Goal: Task Accomplishment & Management: Use online tool/utility

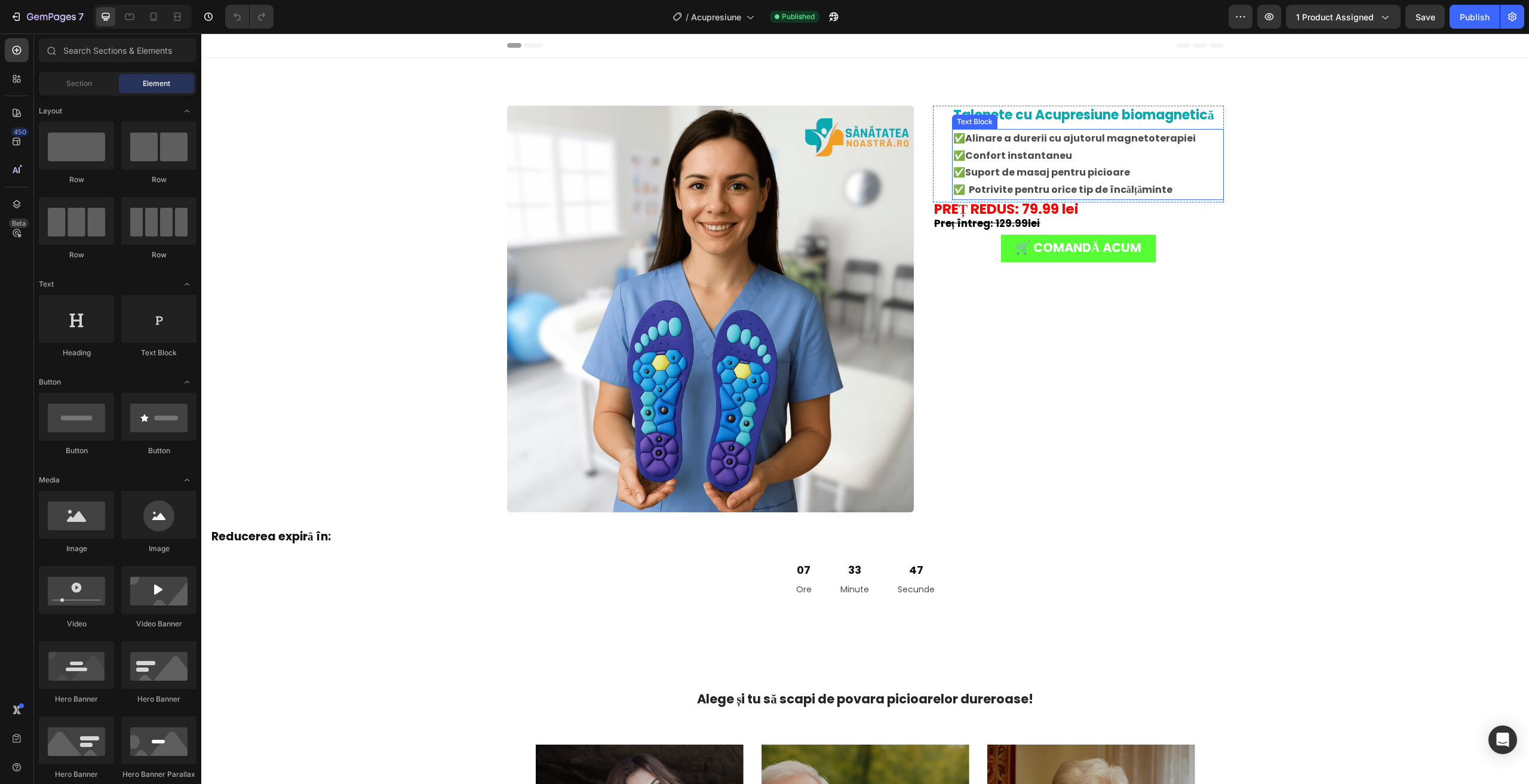
scroll to position [358, 0]
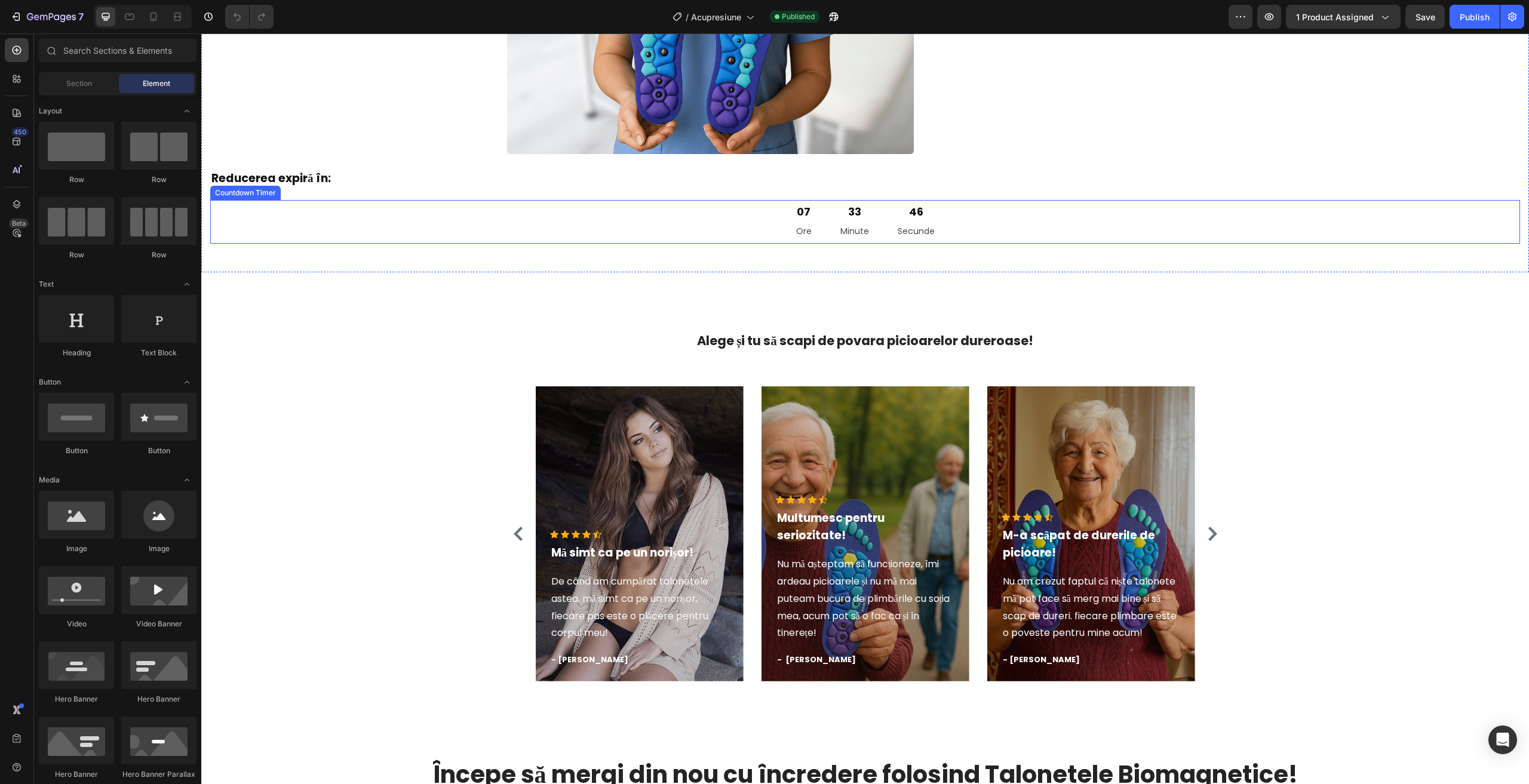
click at [483, 195] on h2 "Reducerea expiră în:" at bounding box center [865, 176] width 1310 height 43
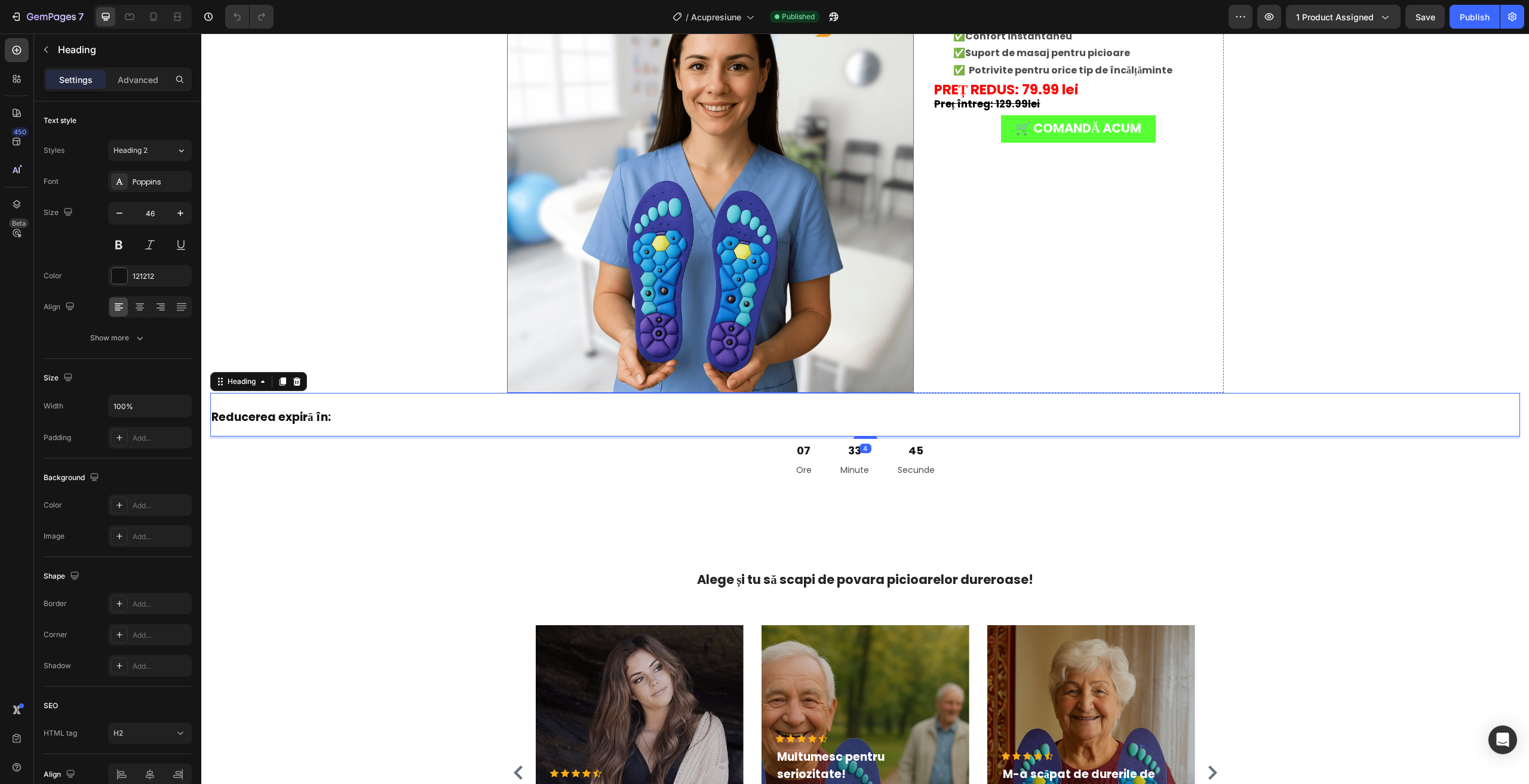
scroll to position [0, 0]
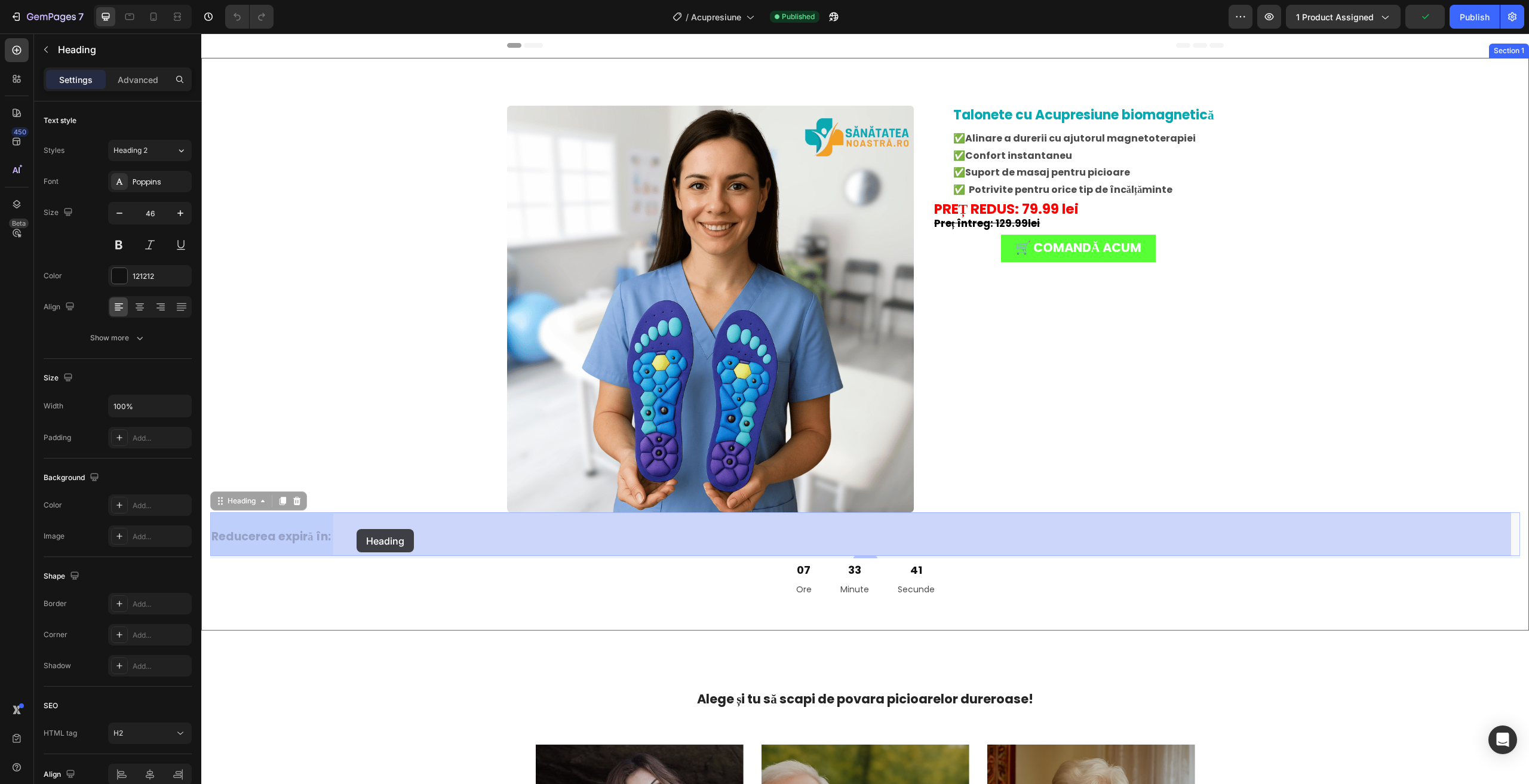
drag, startPoint x: 801, startPoint y: 521, endPoint x: 357, endPoint y: 529, distance: 444.1
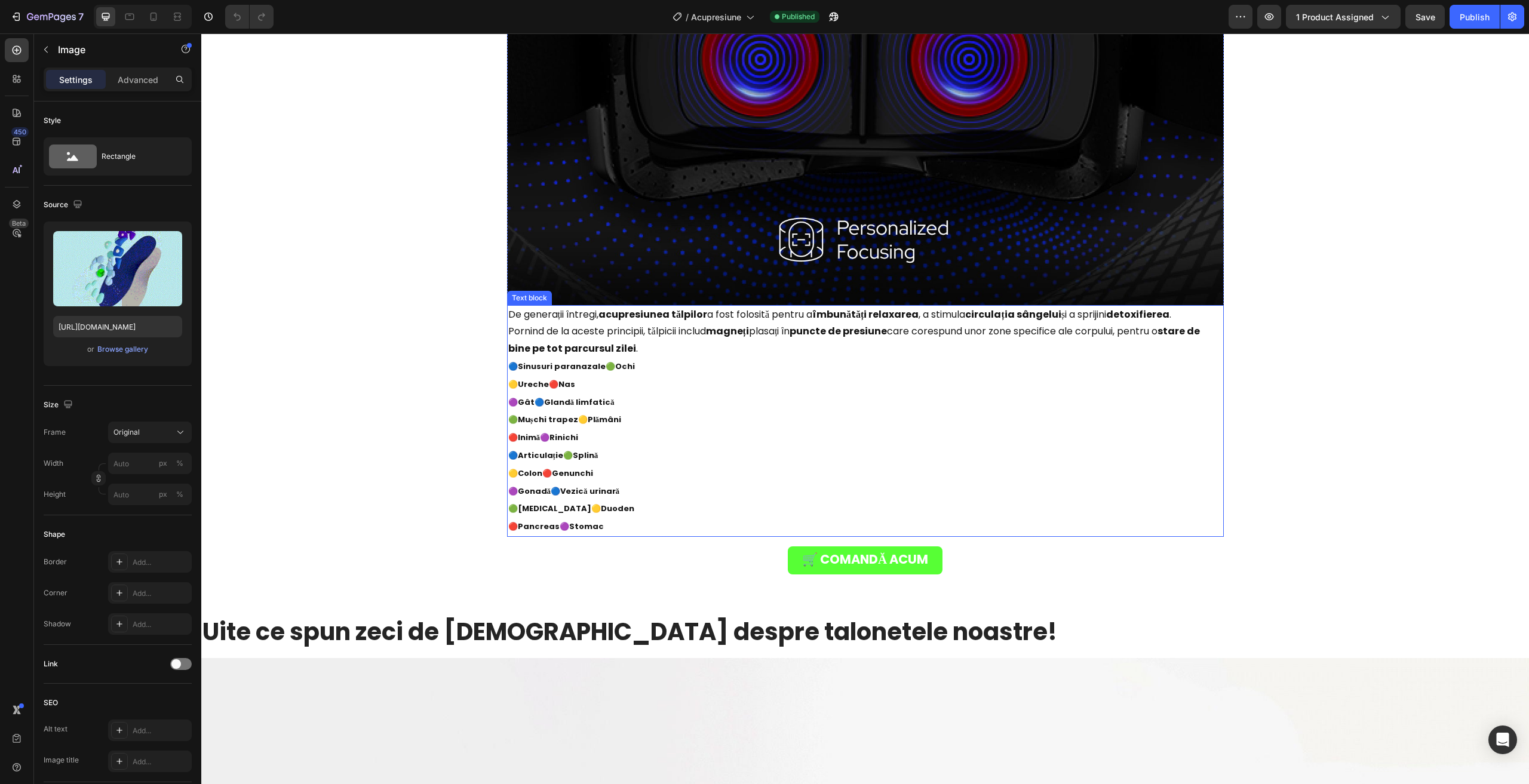
scroll to position [4791, 0]
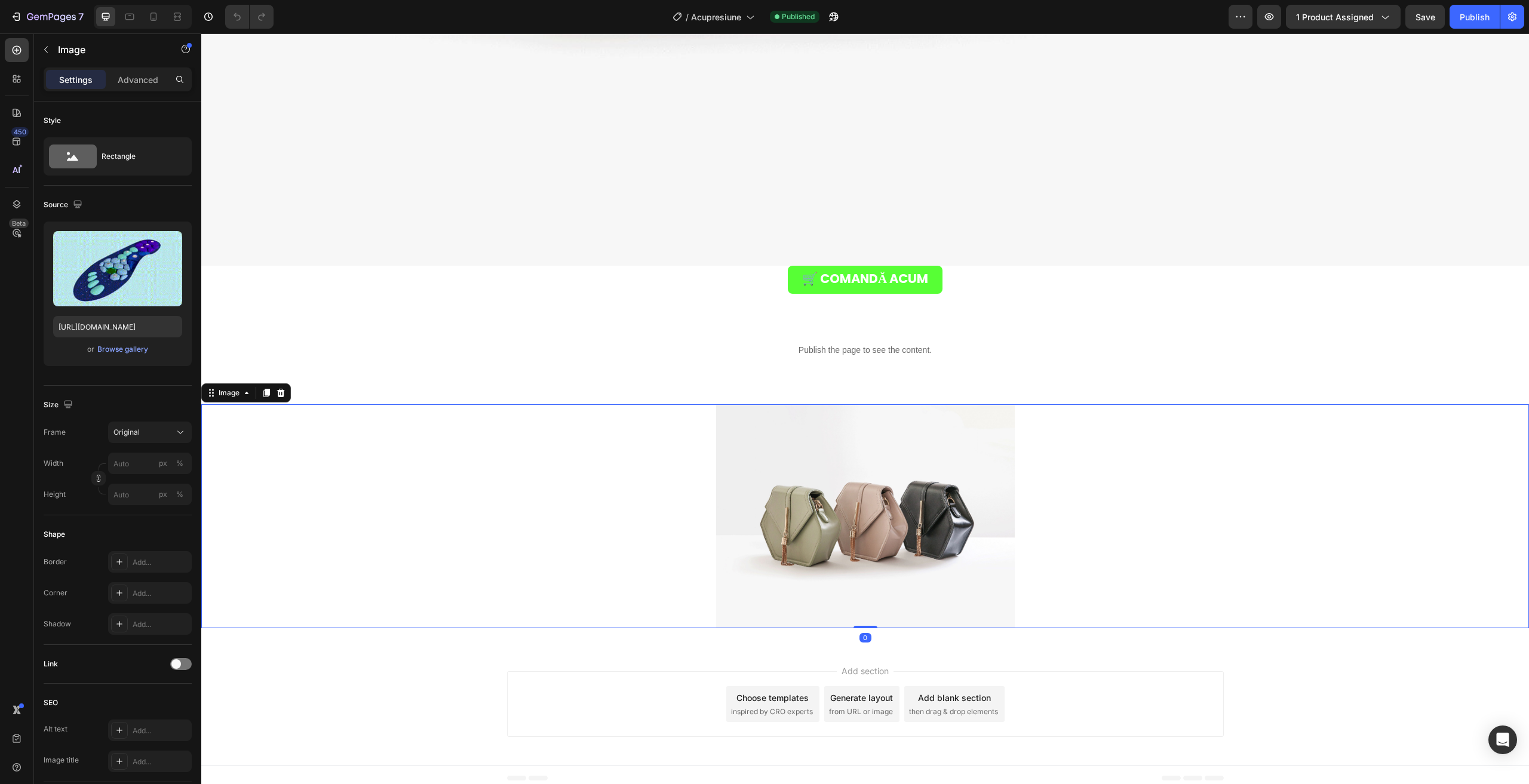
click at [577, 468] on div at bounding box center [865, 516] width 1328 height 224
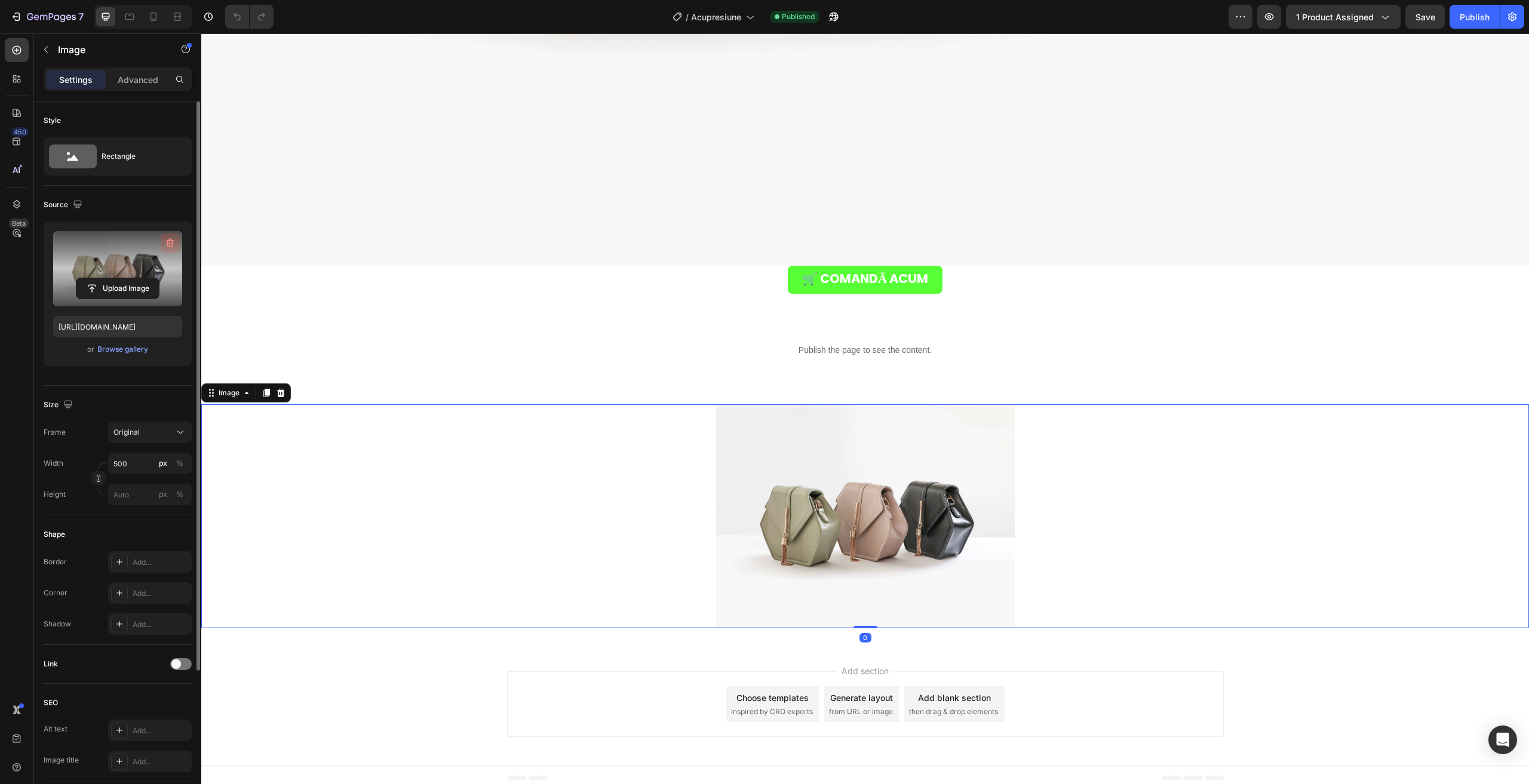
click at [174, 243] on icon "button" at bounding box center [170, 243] width 12 height 12
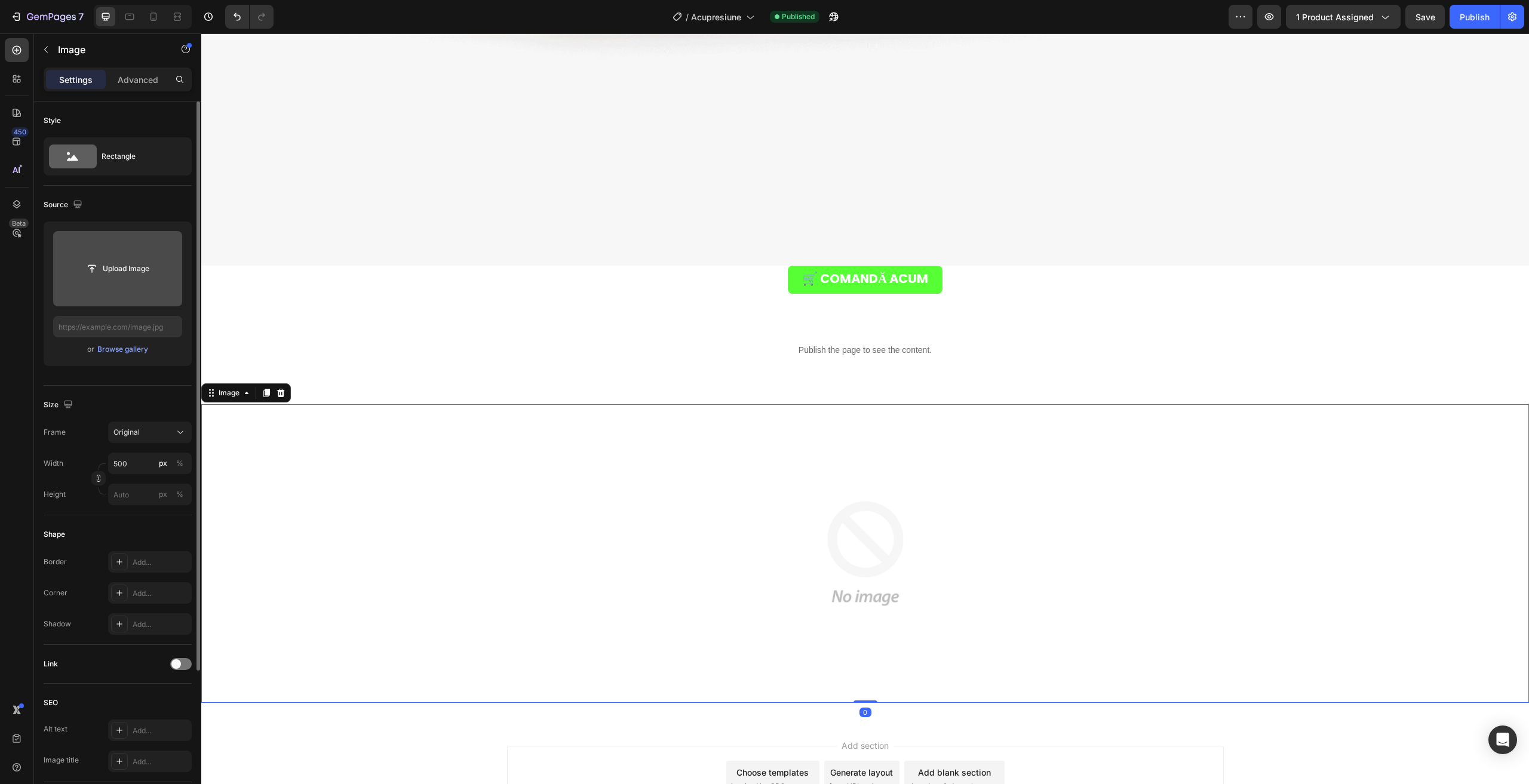
click at [133, 261] on input "file" at bounding box center [117, 269] width 82 height 20
type input "[URL][DOMAIN_NAME]"
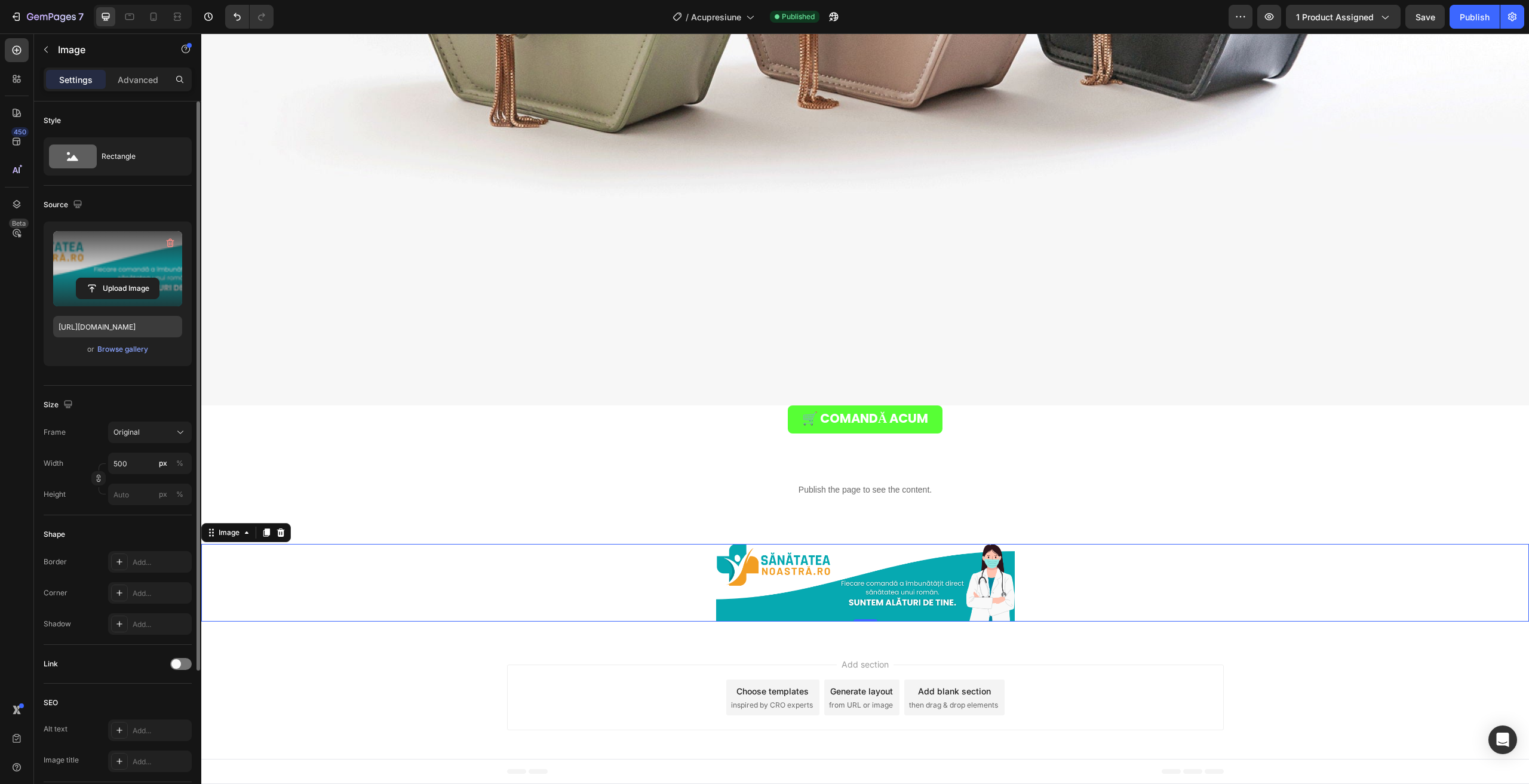
scroll to position [4644, 0]
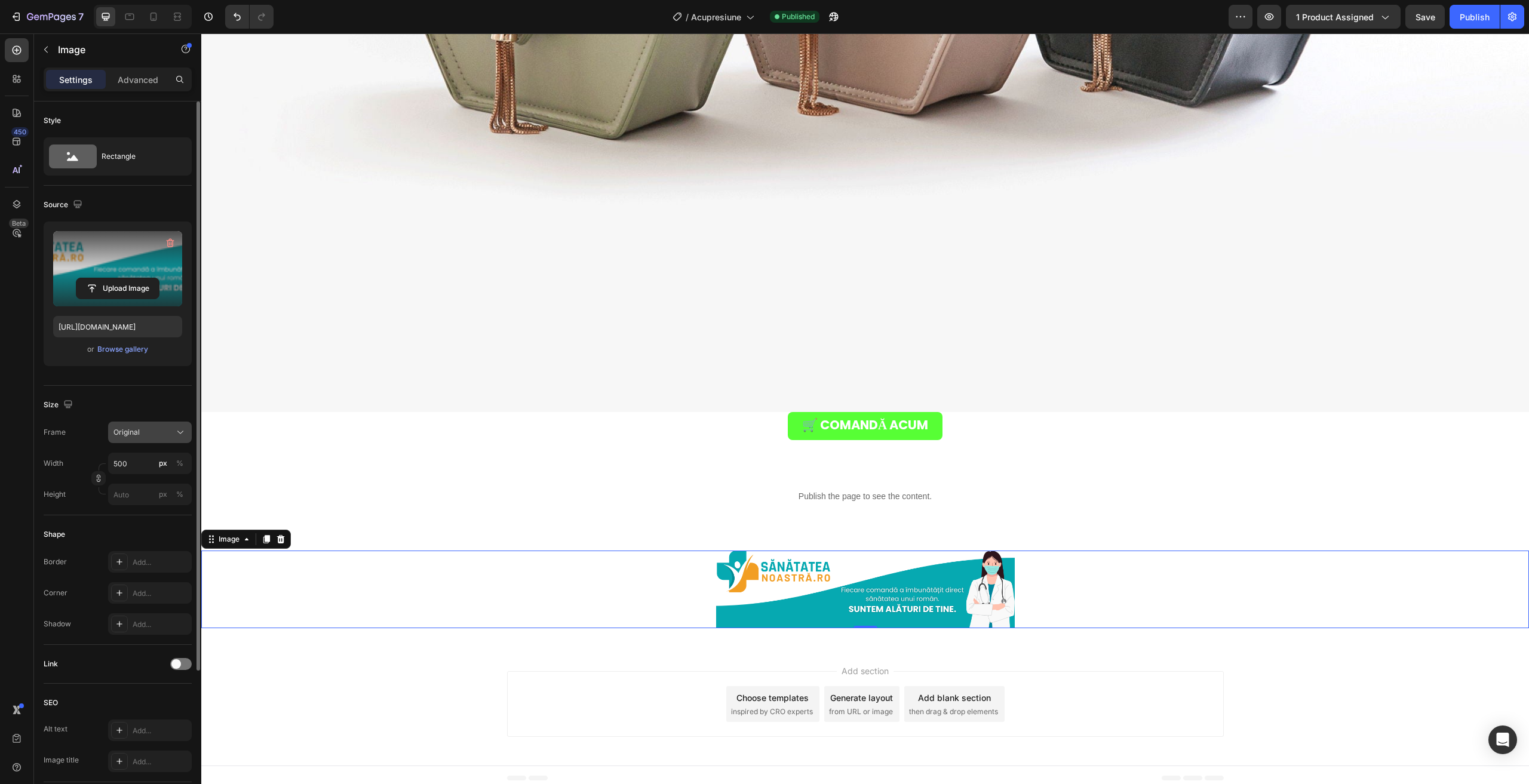
click at [161, 431] on div "Original" at bounding box center [143, 432] width 59 height 11
click at [135, 534] on div "Original" at bounding box center [139, 529] width 96 height 22
click at [147, 70] on div "Advanced" at bounding box center [138, 78] width 60 height 19
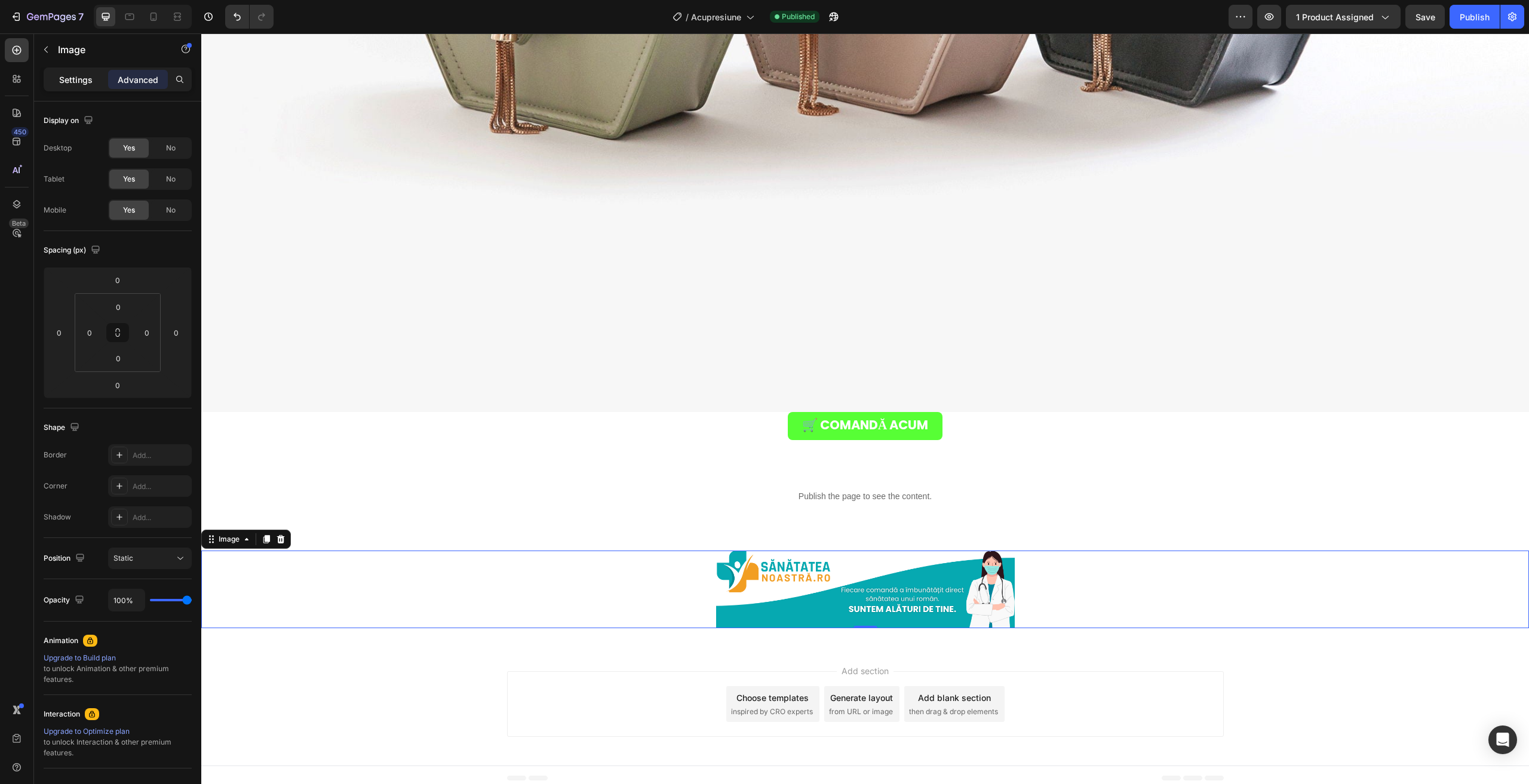
click at [97, 80] on div "Settings" at bounding box center [76, 78] width 60 height 19
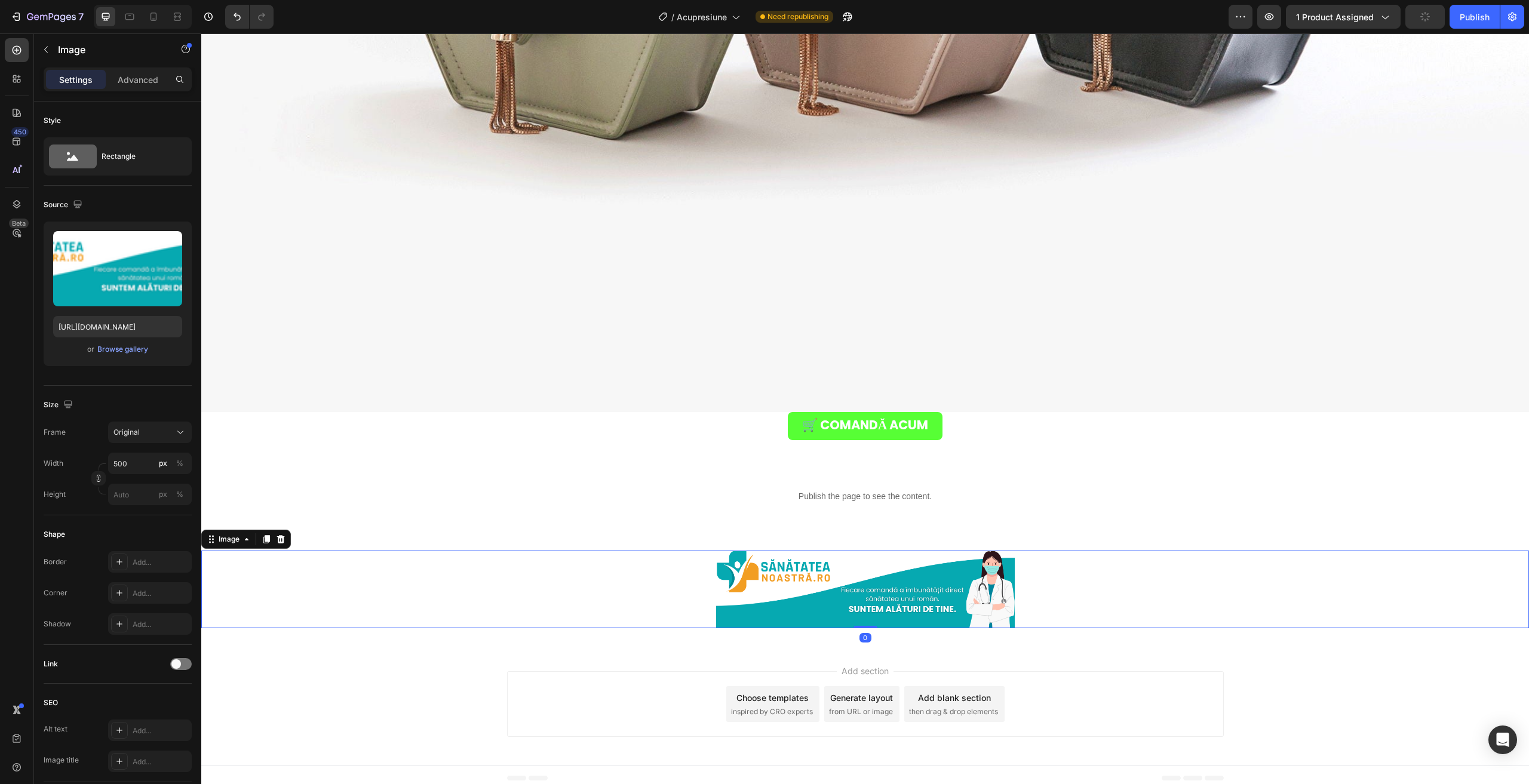
click at [322, 570] on div at bounding box center [865, 589] width 1328 height 78
click at [137, 441] on button "Original" at bounding box center [150, 432] width 84 height 22
click at [69, 430] on div "Frame Original Square Vertical Horizontal Original Custom" at bounding box center [117, 432] width 148 height 22
click at [118, 465] on input "500" at bounding box center [150, 464] width 84 height 22
click at [137, 488] on p "Full 100%" at bounding box center [147, 492] width 70 height 11
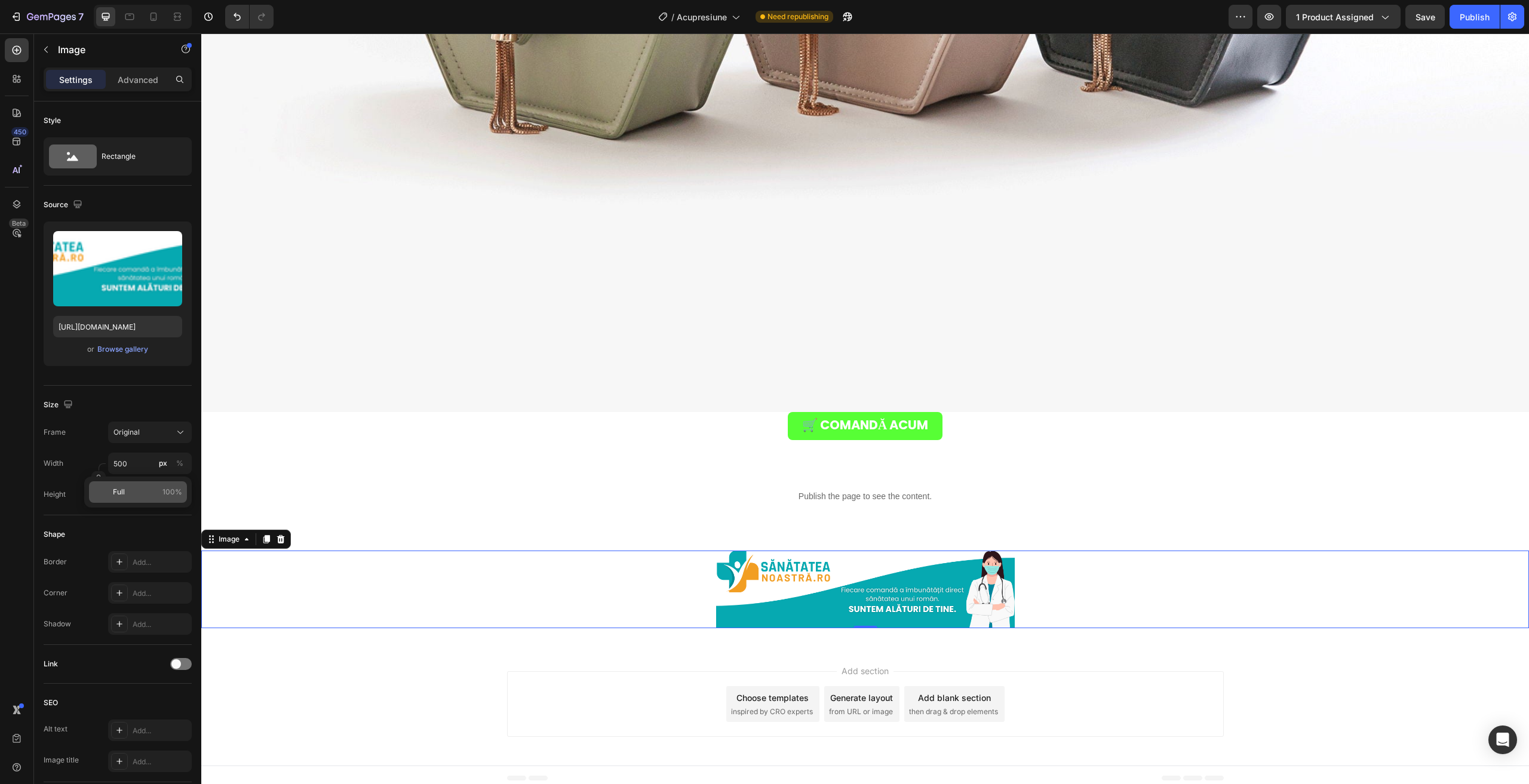
type input "100"
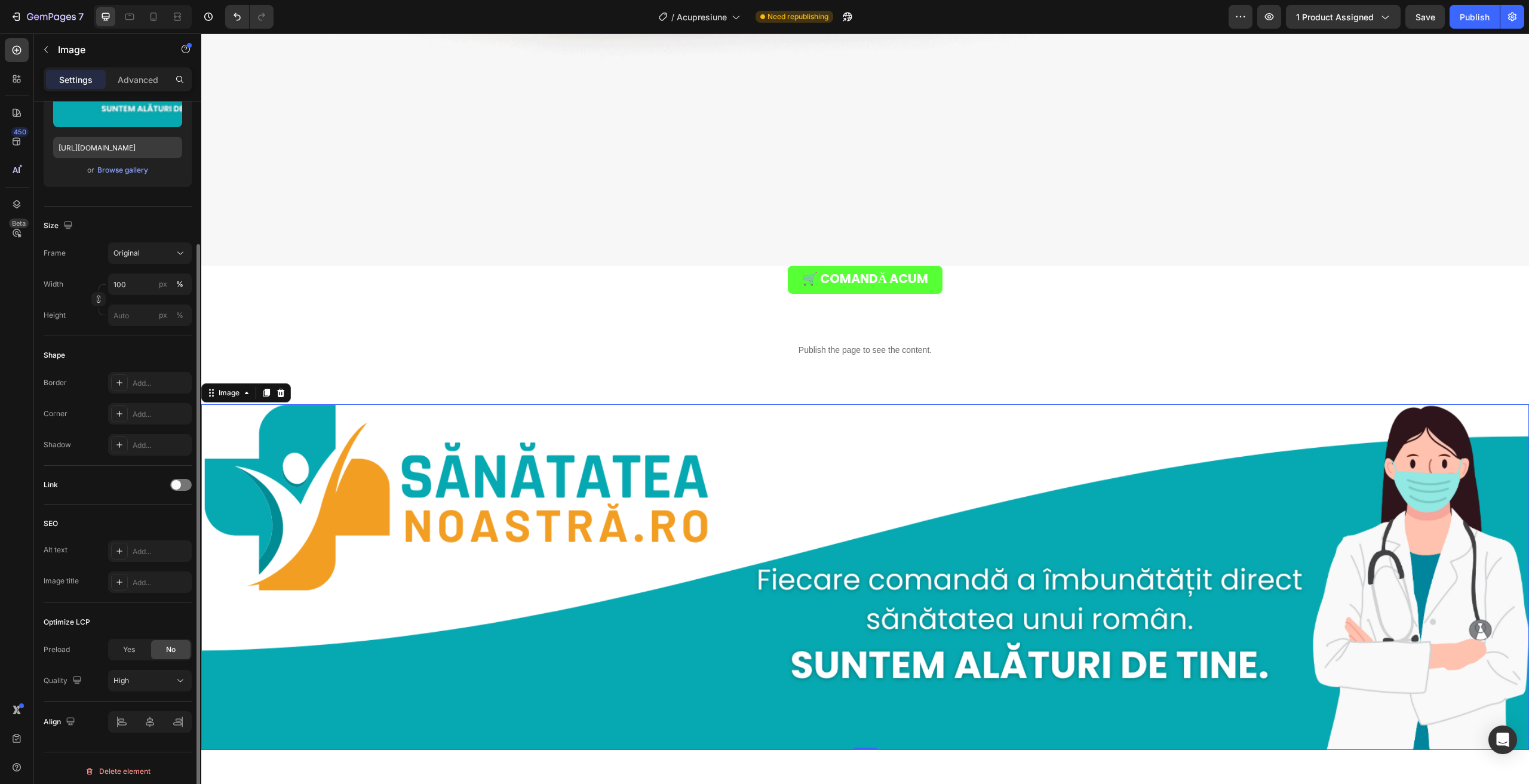
scroll to position [0, 0]
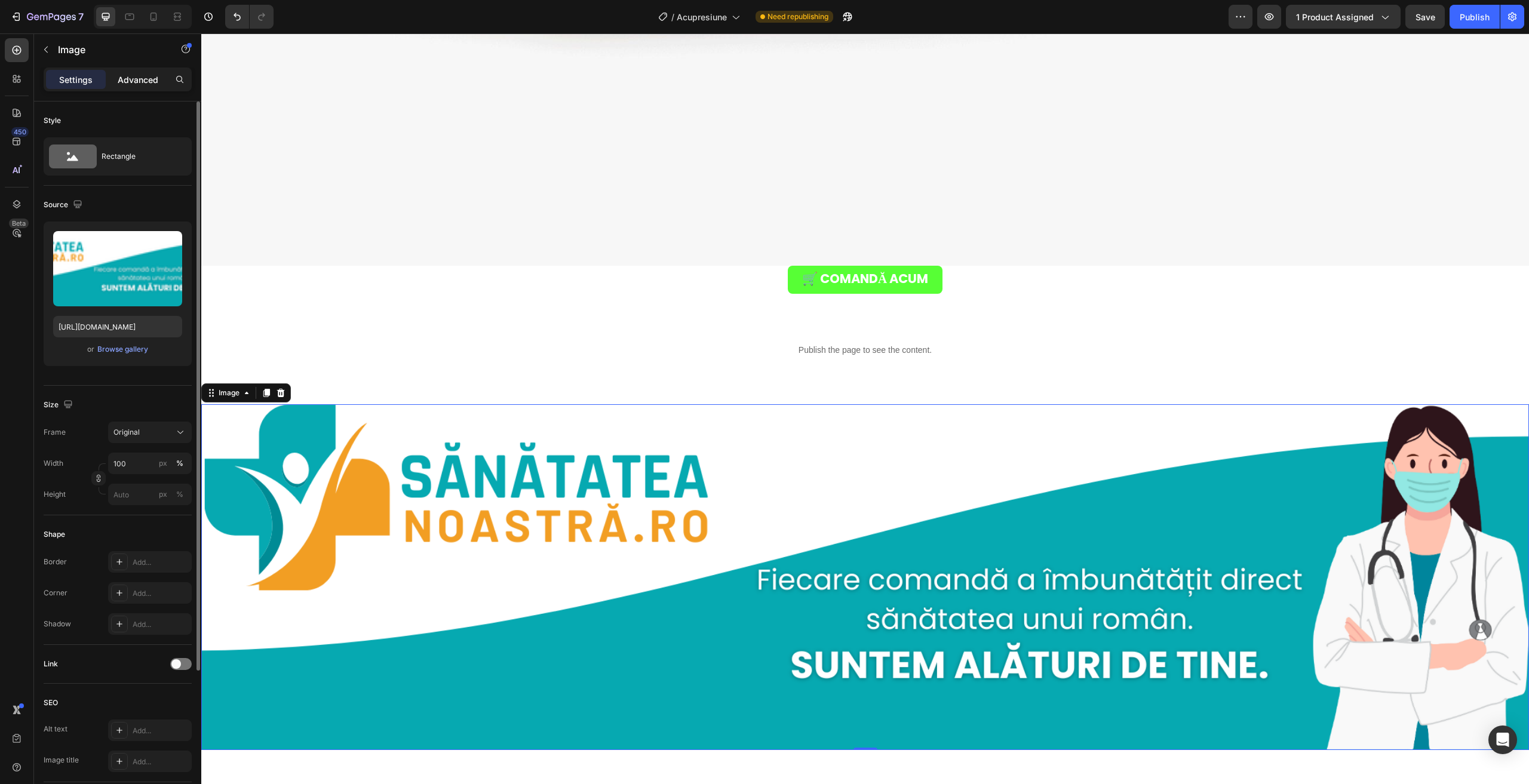
click at [123, 69] on div "Advanced" at bounding box center [138, 78] width 60 height 19
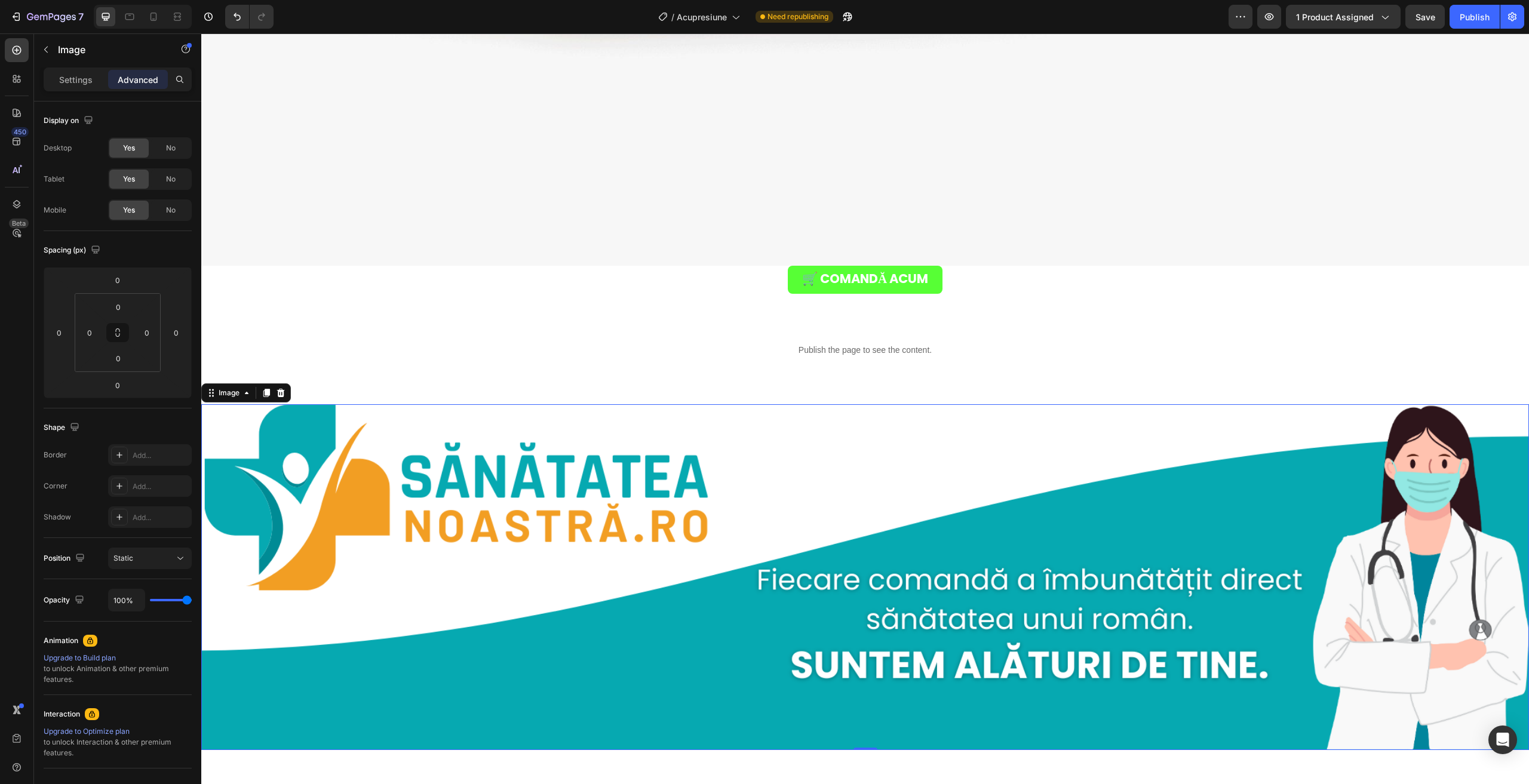
click at [291, 530] on img at bounding box center [865, 576] width 1328 height 346
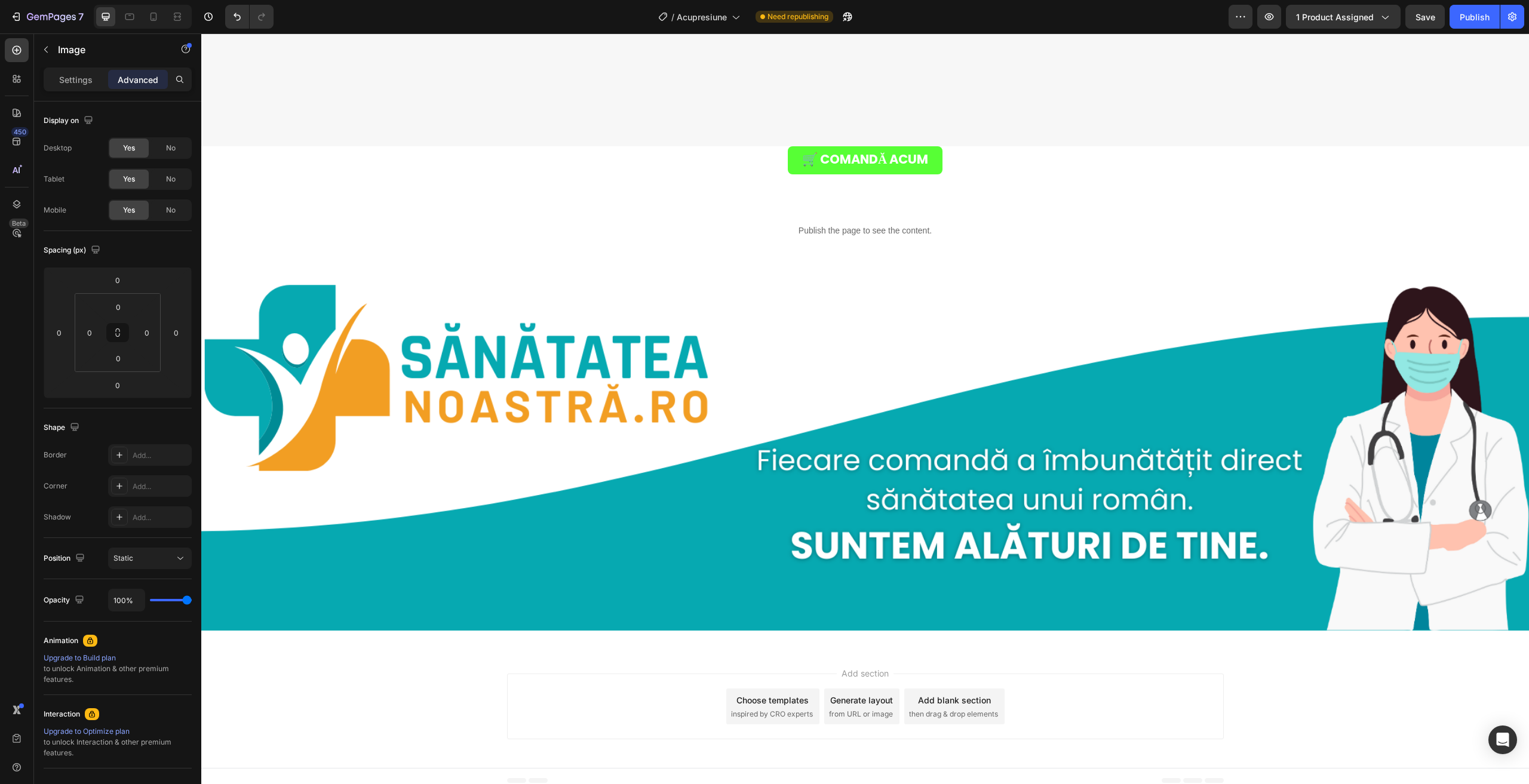
click at [350, 664] on div "Add section Choose templates inspired by CRO experts Generate layout from URL o…" at bounding box center [865, 708] width 1328 height 118
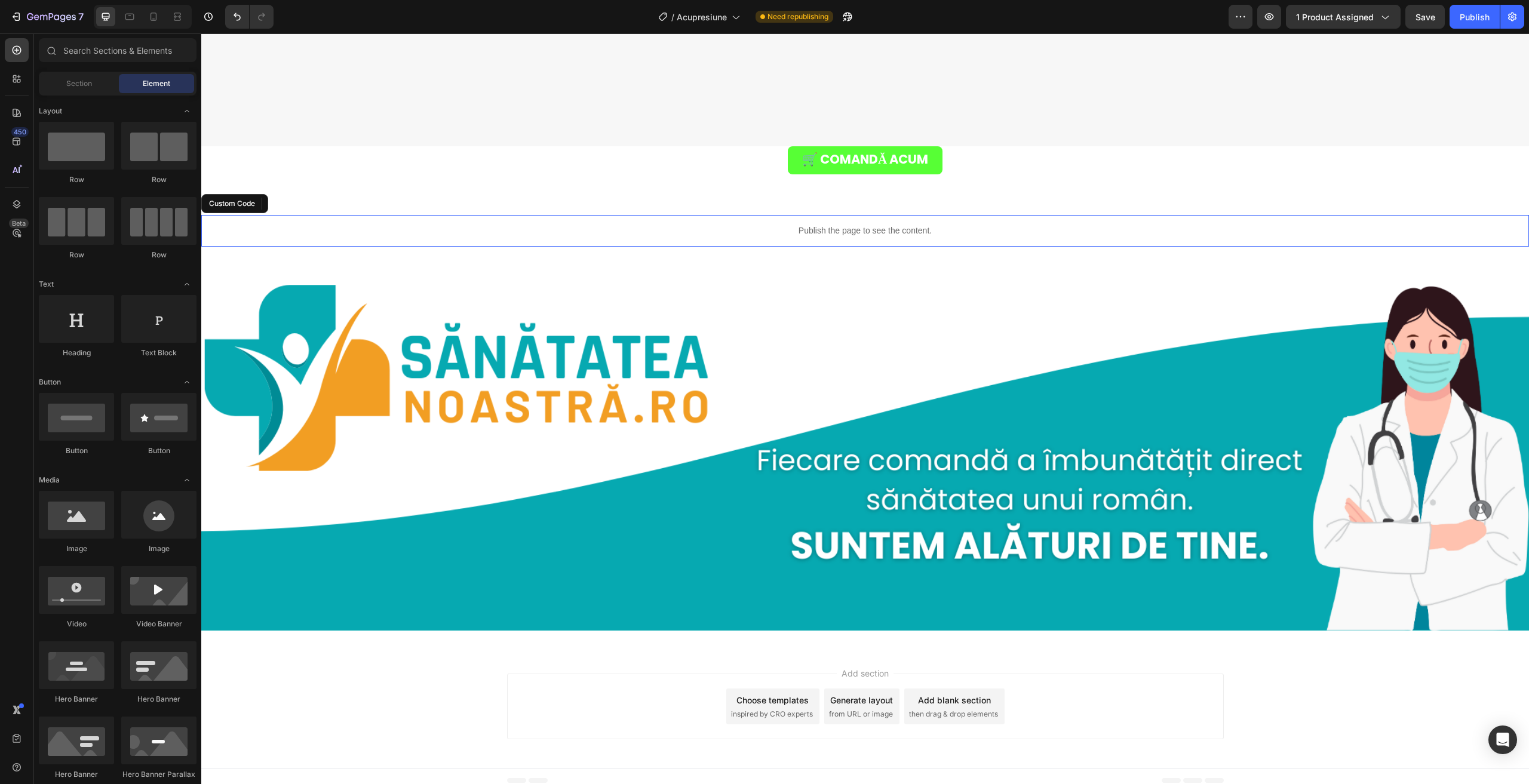
click at [363, 228] on p "Publish the page to see the content." at bounding box center [865, 231] width 1328 height 13
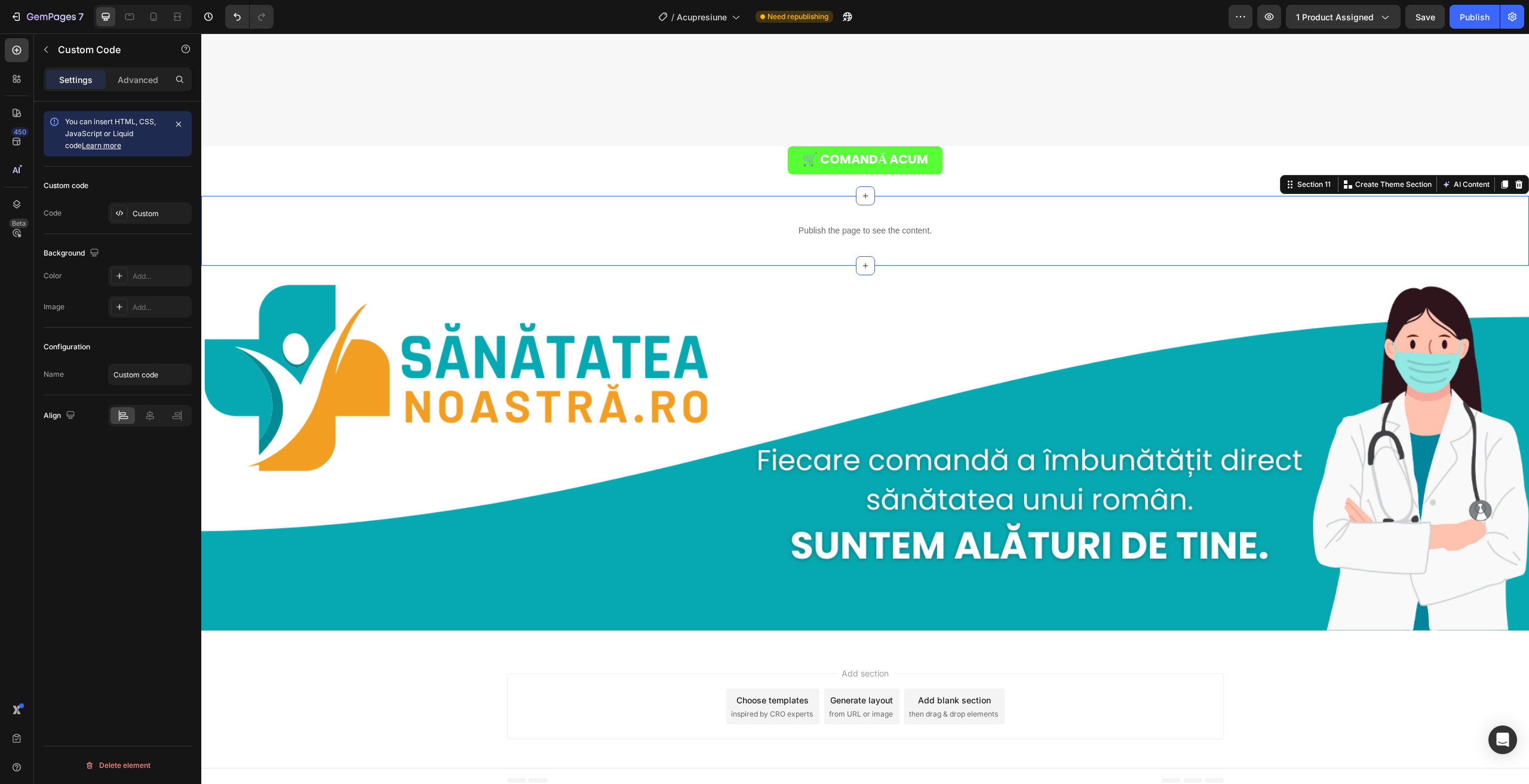
click at [363, 249] on div "Publish the page to see the content. Custom Code Section 11 You can create reus…" at bounding box center [865, 230] width 1328 height 69
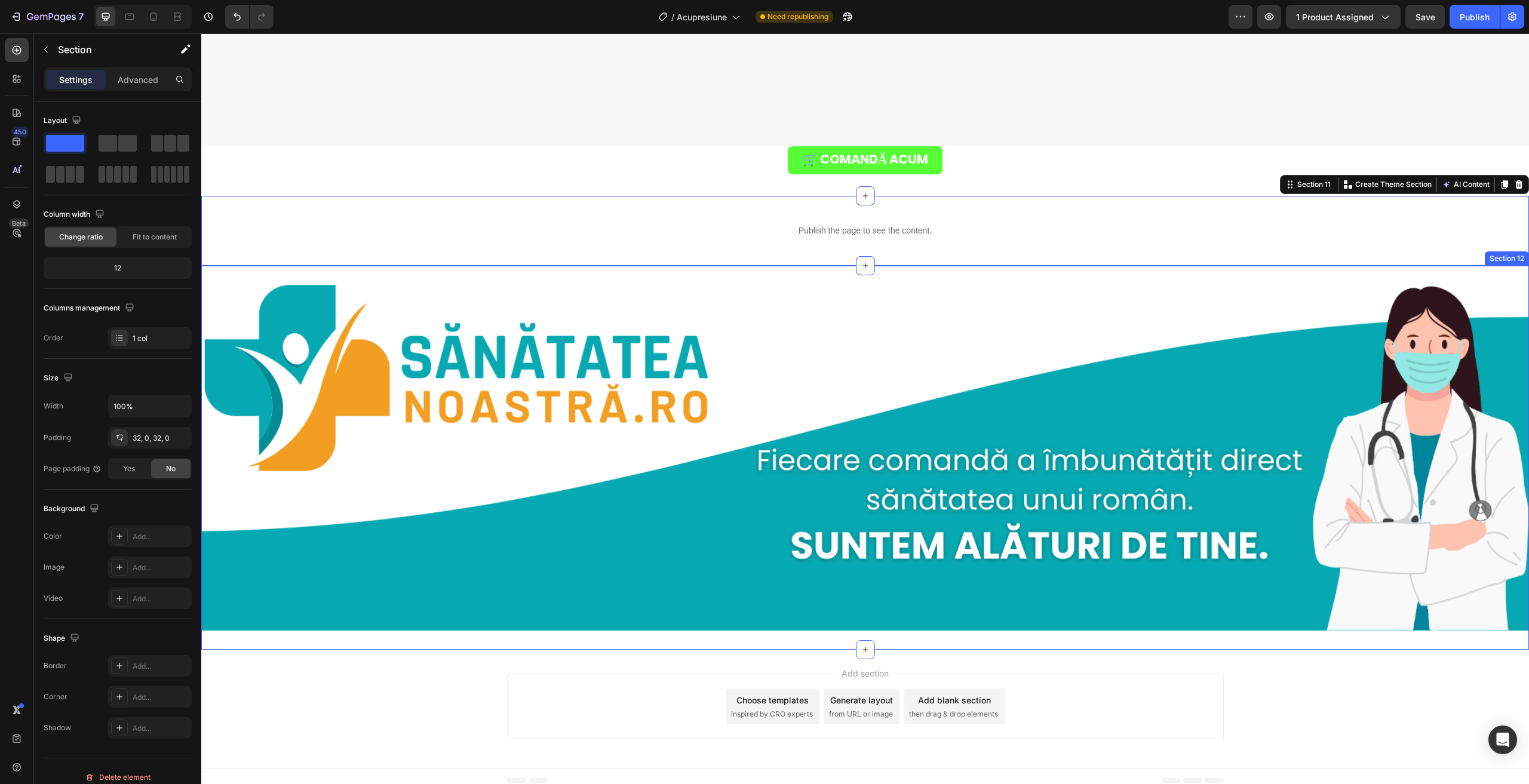
click at [362, 292] on img at bounding box center [865, 457] width 1328 height 346
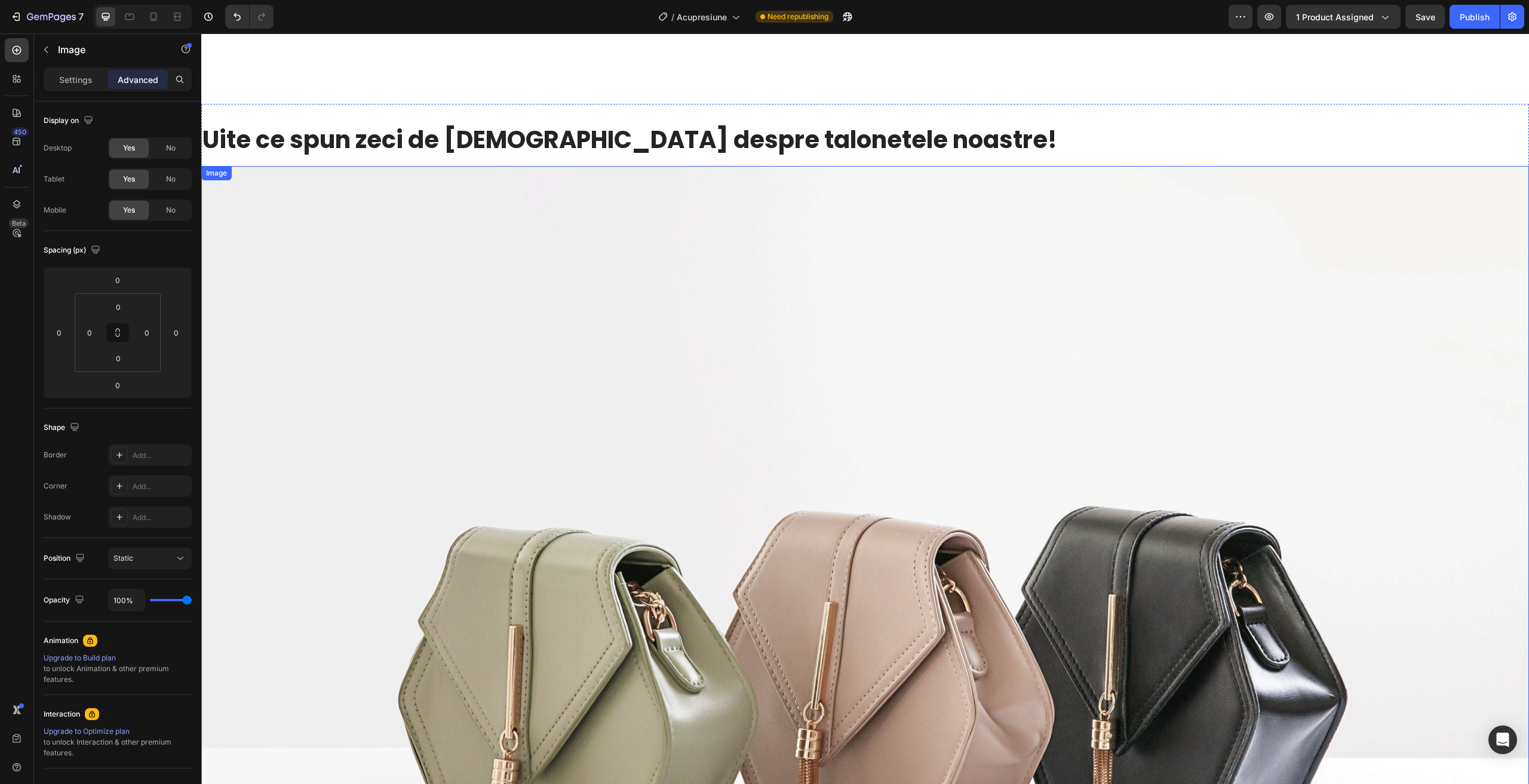
scroll to position [3835, 0]
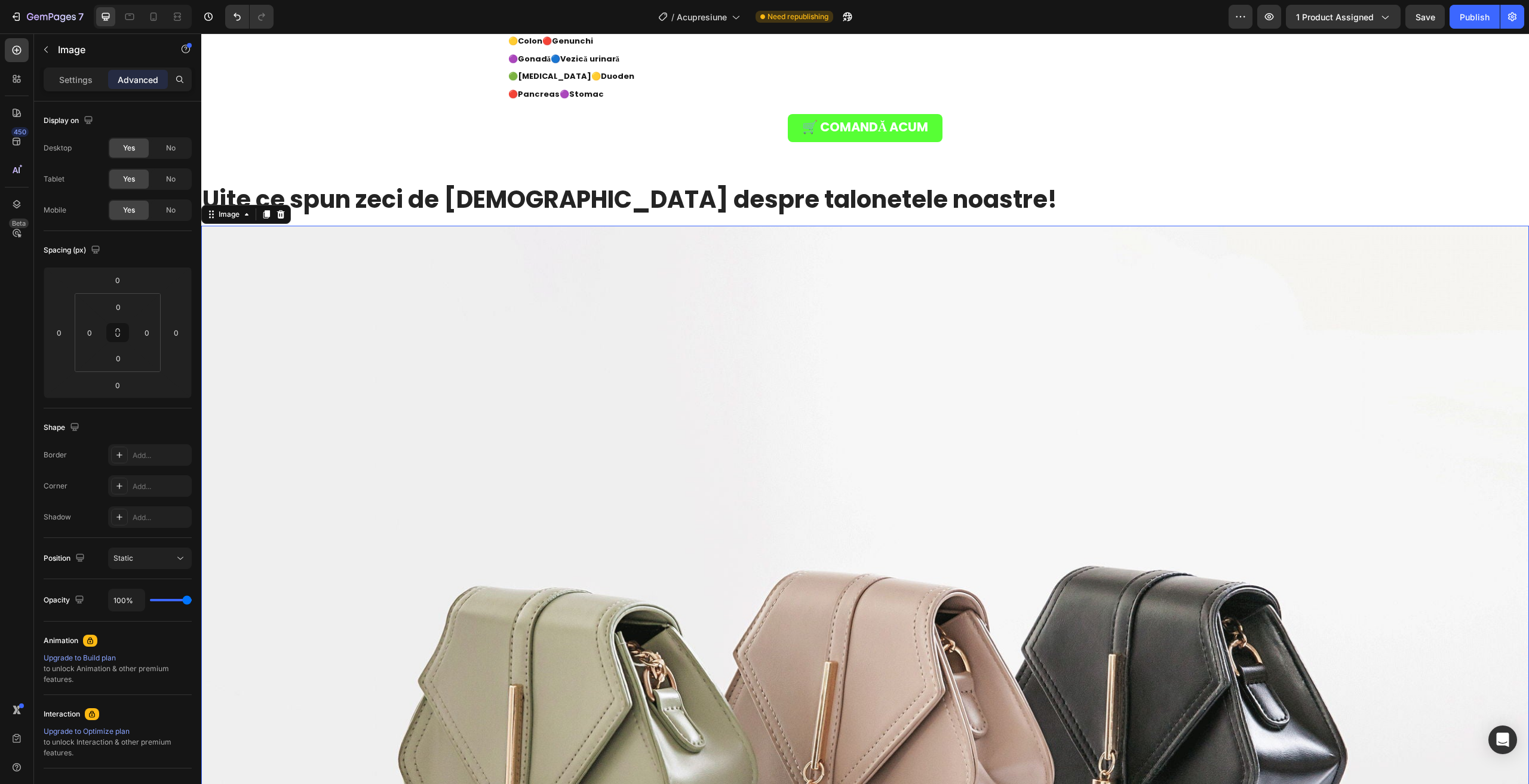
click at [588, 365] on img at bounding box center [865, 723] width 1328 height 995
click at [88, 71] on div "Settings" at bounding box center [76, 78] width 60 height 19
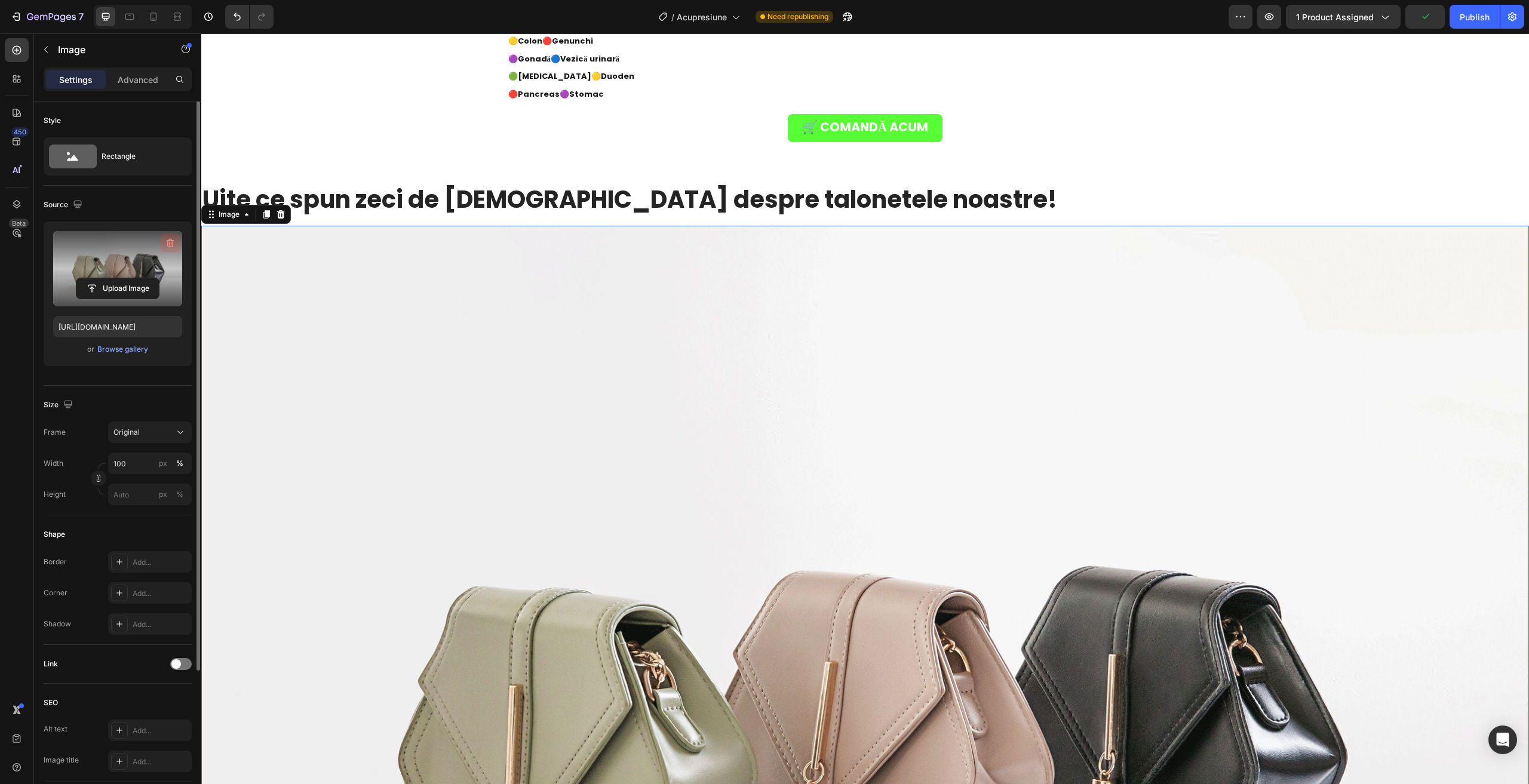
click at [165, 239] on icon "button" at bounding box center [170, 243] width 12 height 12
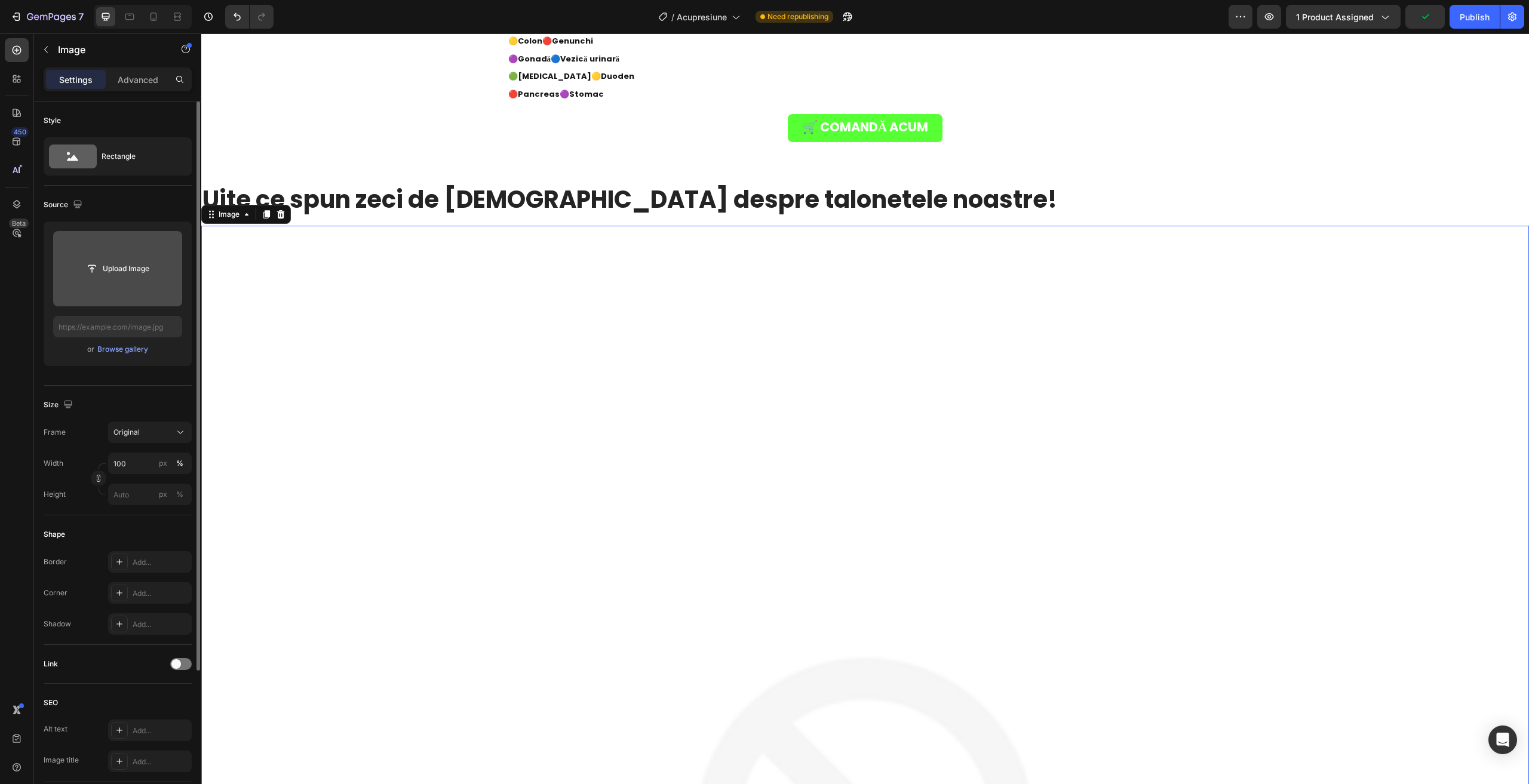
click at [130, 285] on input "file" at bounding box center [117, 268] width 129 height 75
type input "[URL][DOMAIN_NAME]"
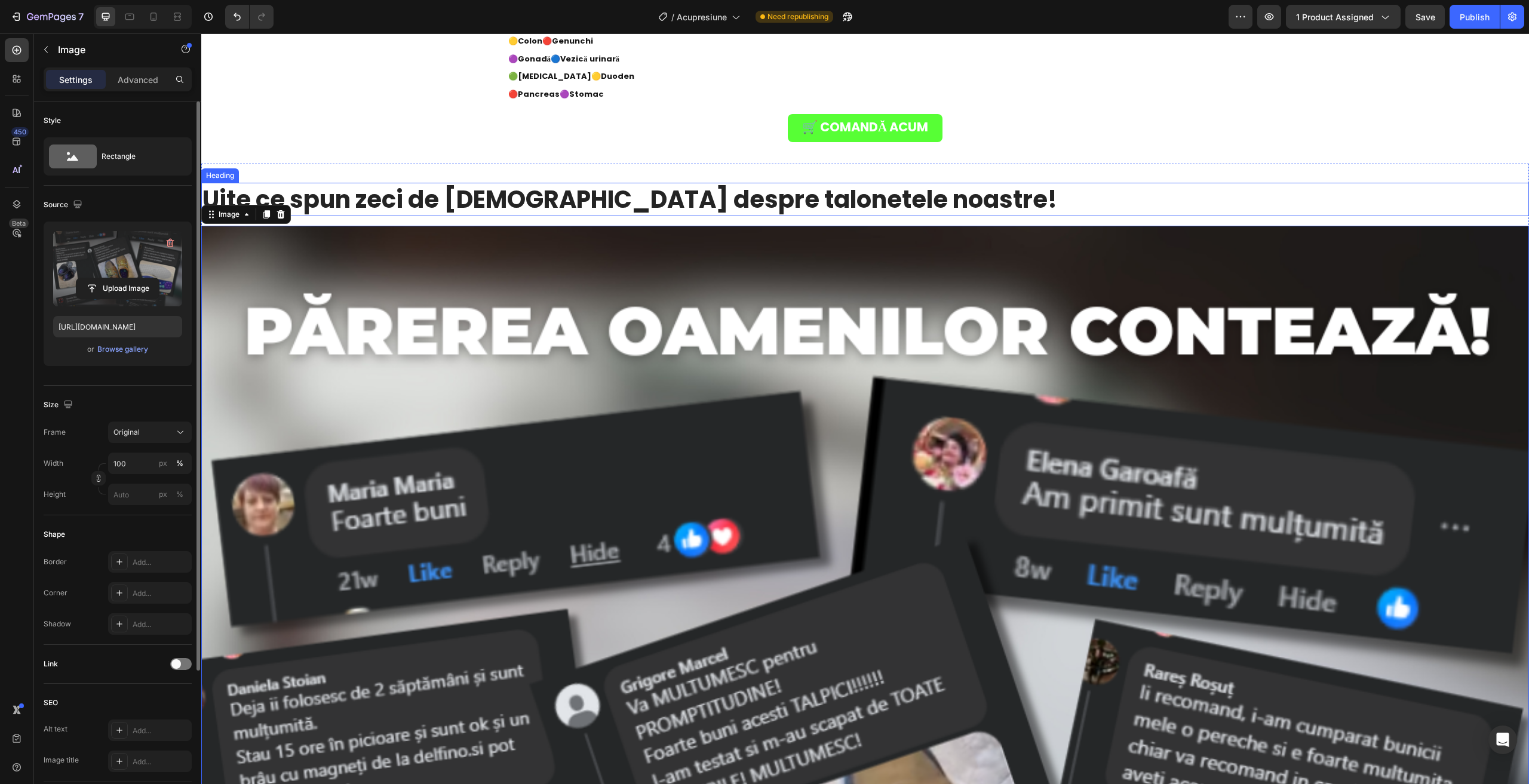
click at [376, 188] on h2 "Uite ce spun zeci de [DEMOGRAPHIC_DATA] despre talonetele noastre!" at bounding box center [865, 198] width 1328 height 33
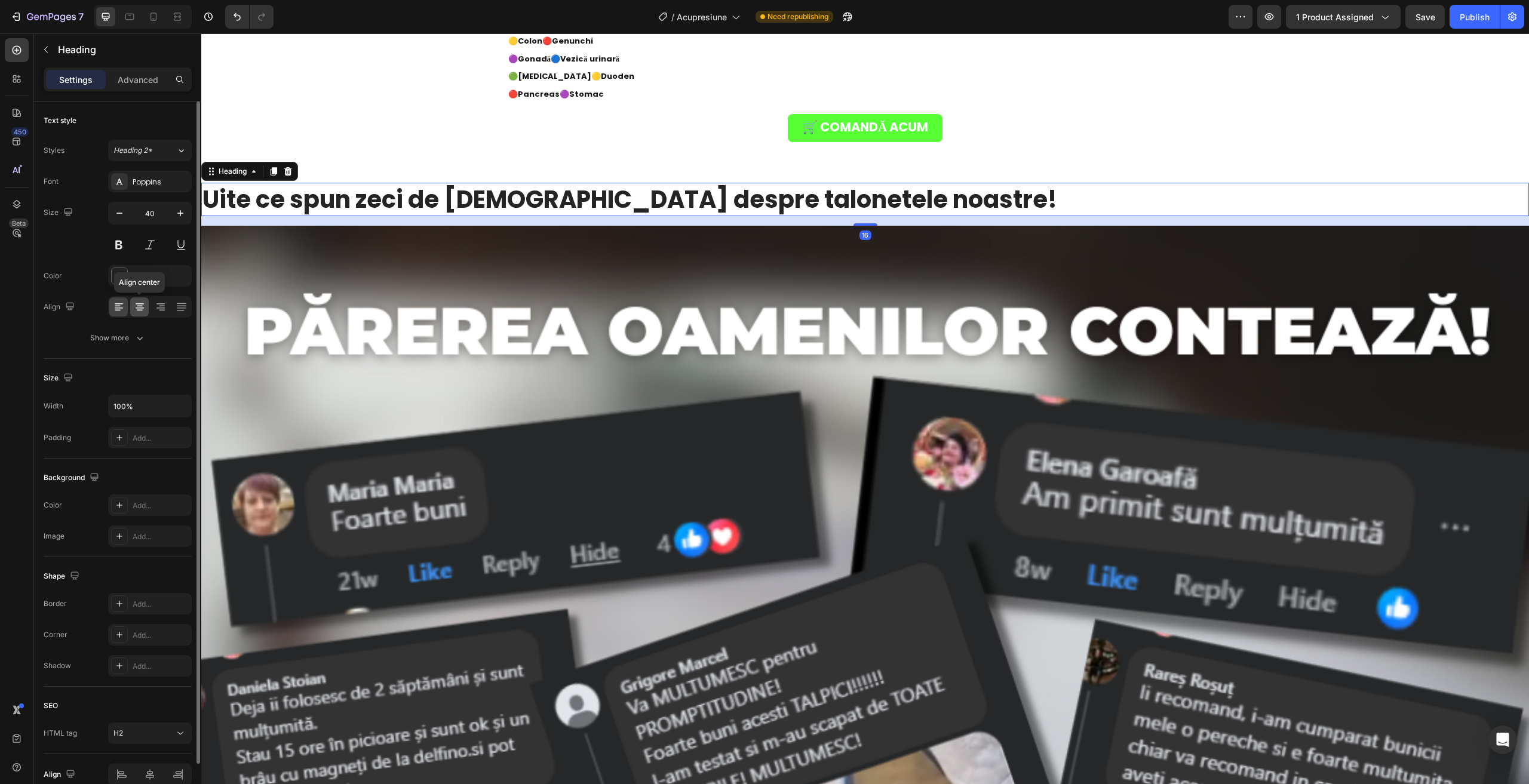
click at [147, 309] on div at bounding box center [139, 307] width 19 height 19
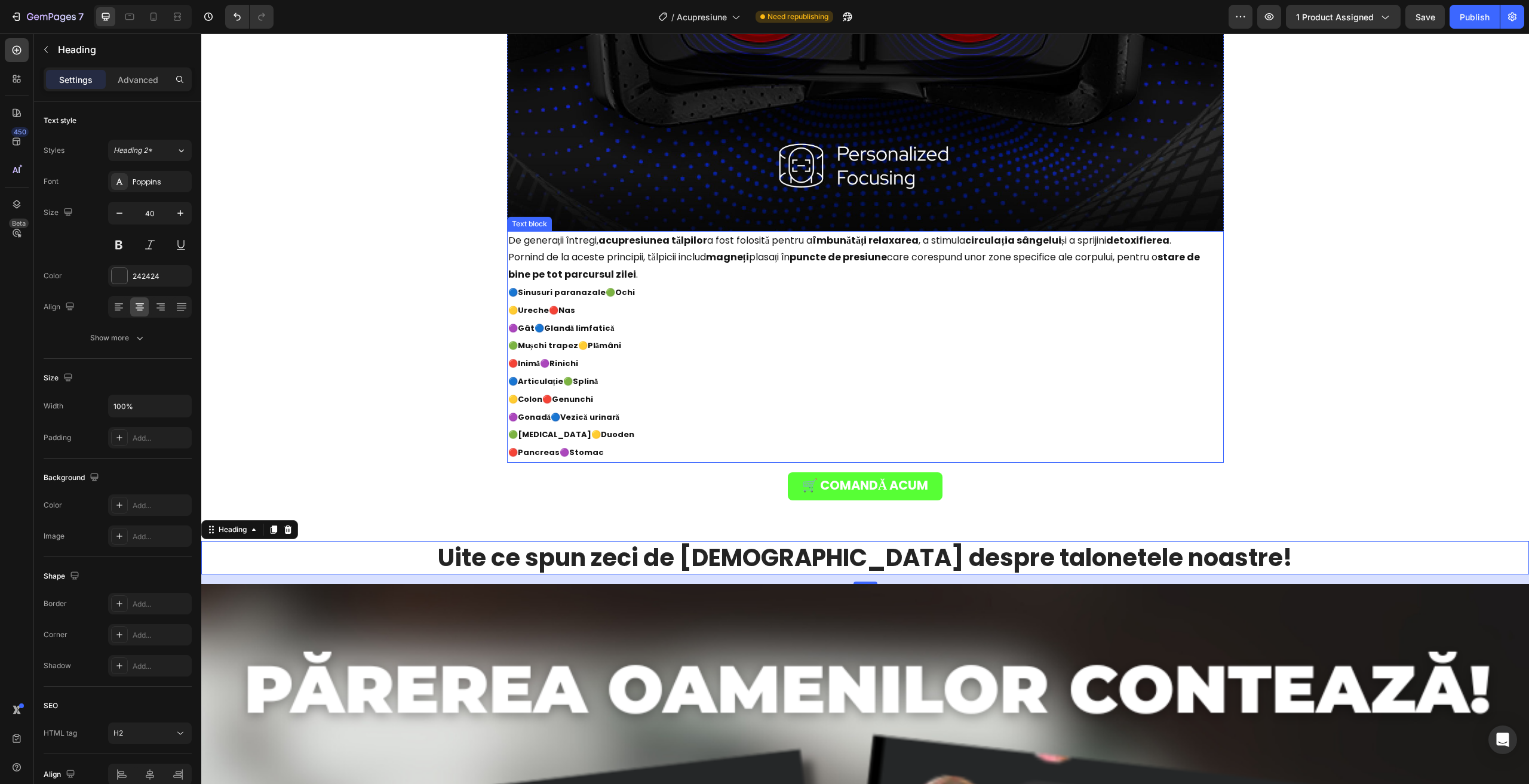
scroll to position [3358, 0]
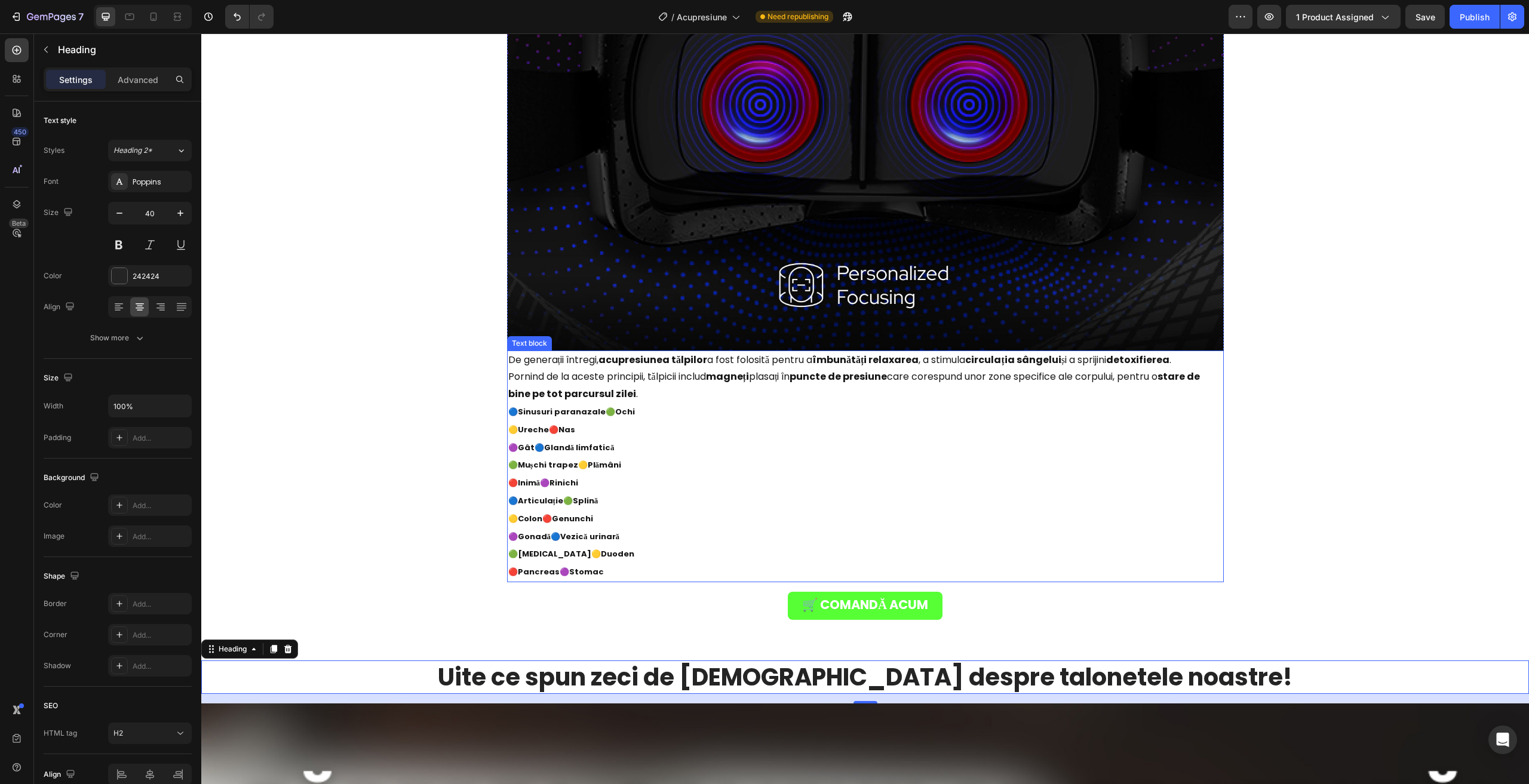
click at [660, 490] on p "🔴 Inimă 🟣 Rinichi" at bounding box center [865, 483] width 714 height 18
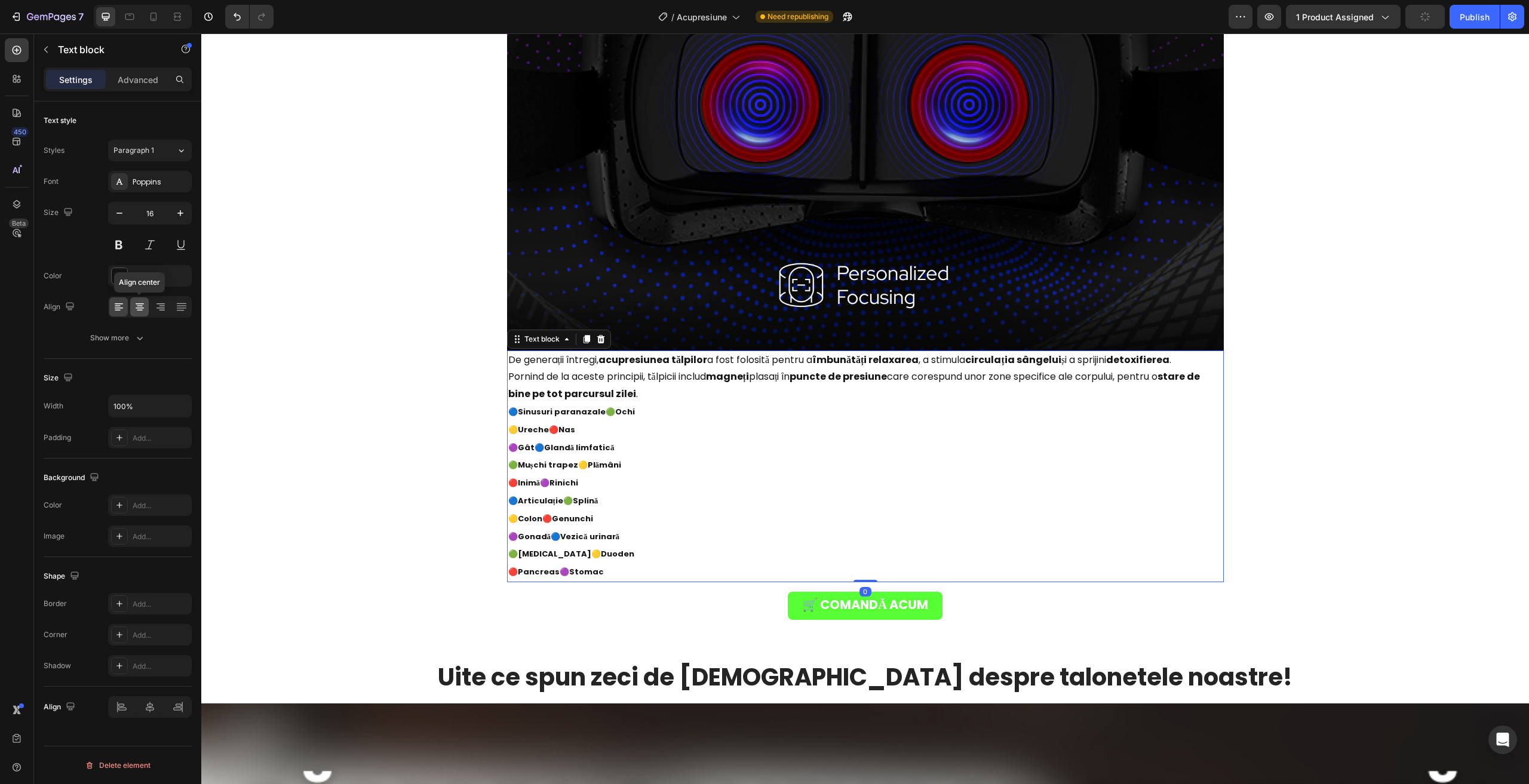
click at [141, 314] on div at bounding box center [139, 307] width 19 height 19
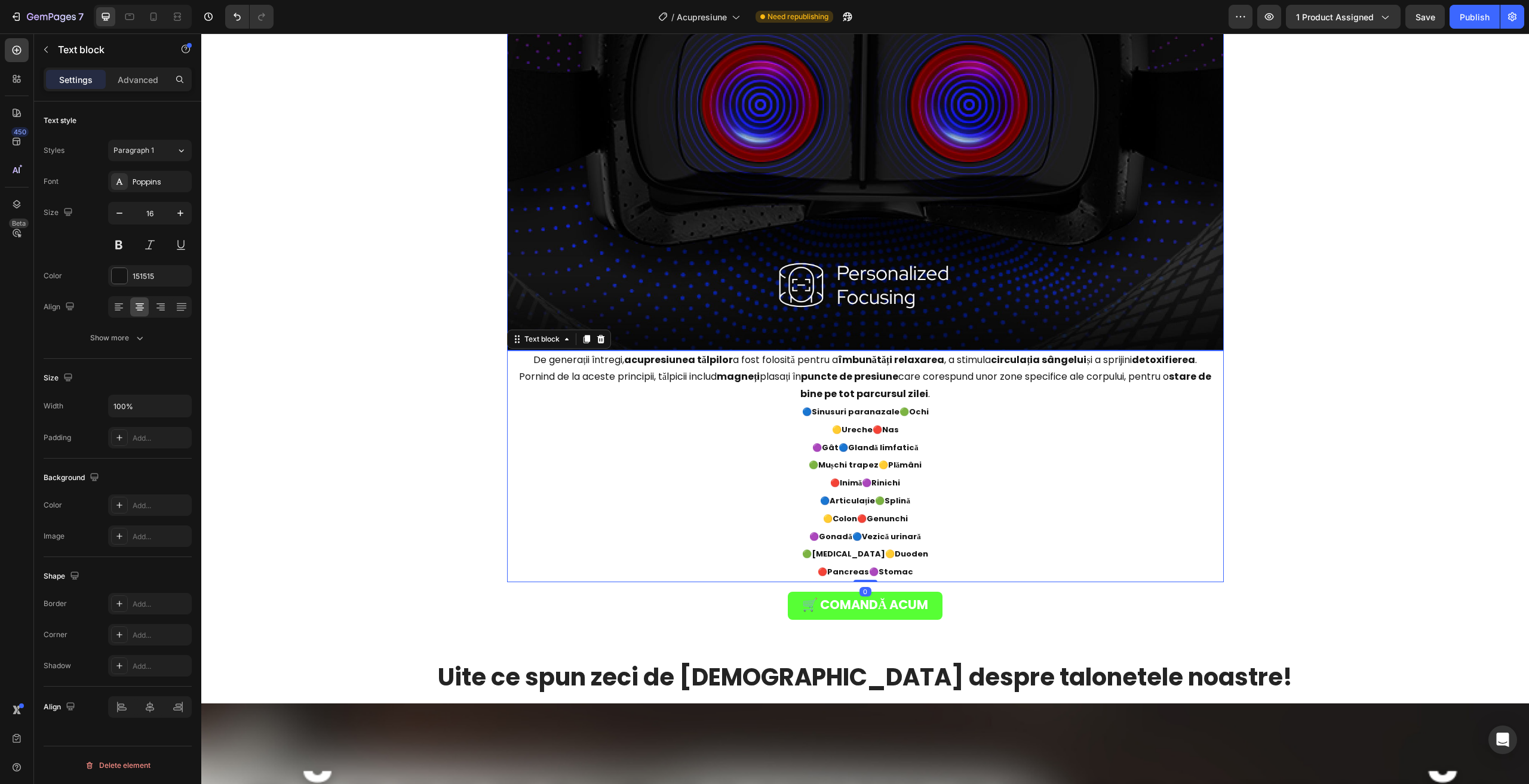
scroll to position [3178, 0]
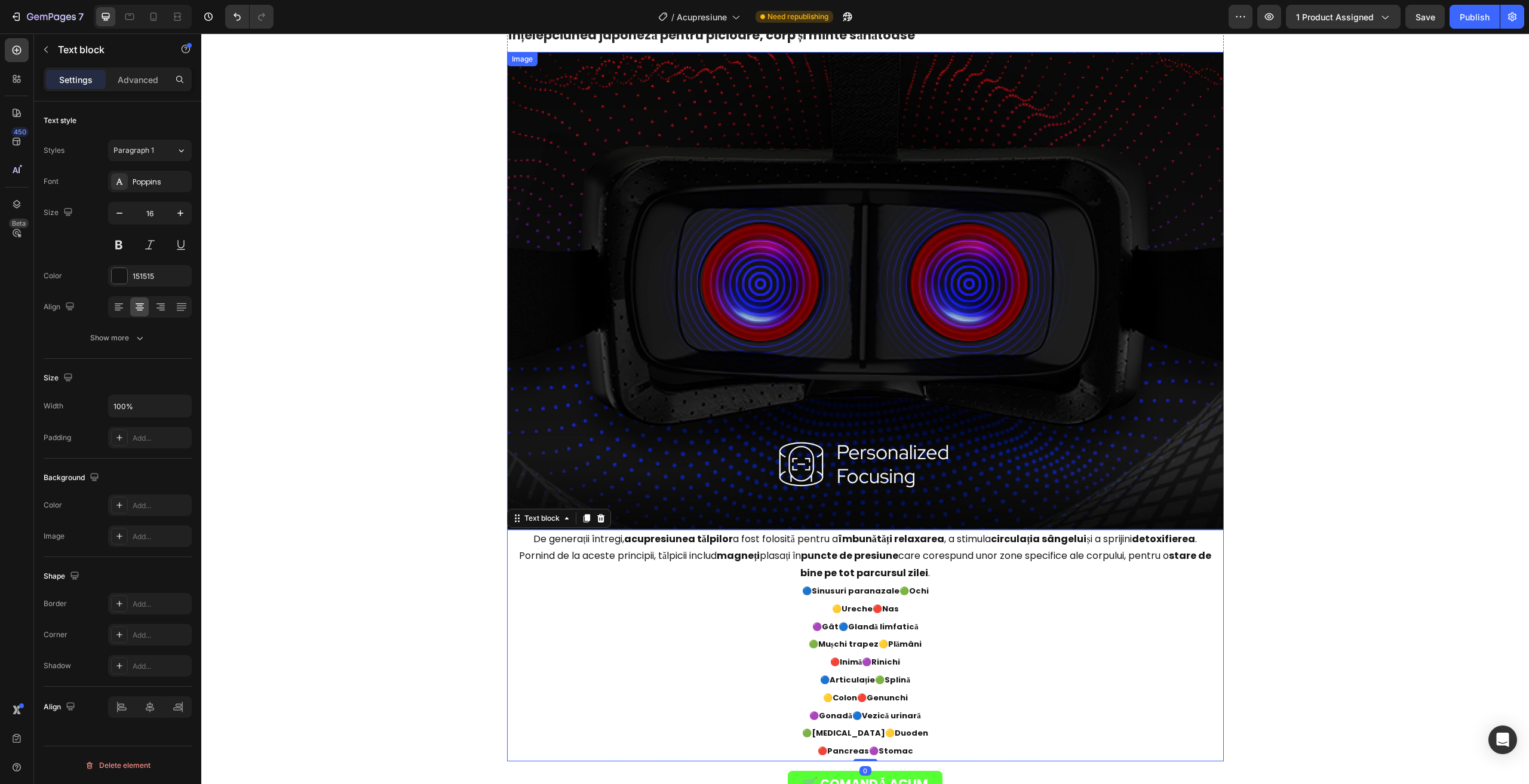
click at [690, 278] on img at bounding box center [866, 291] width 717 height 477
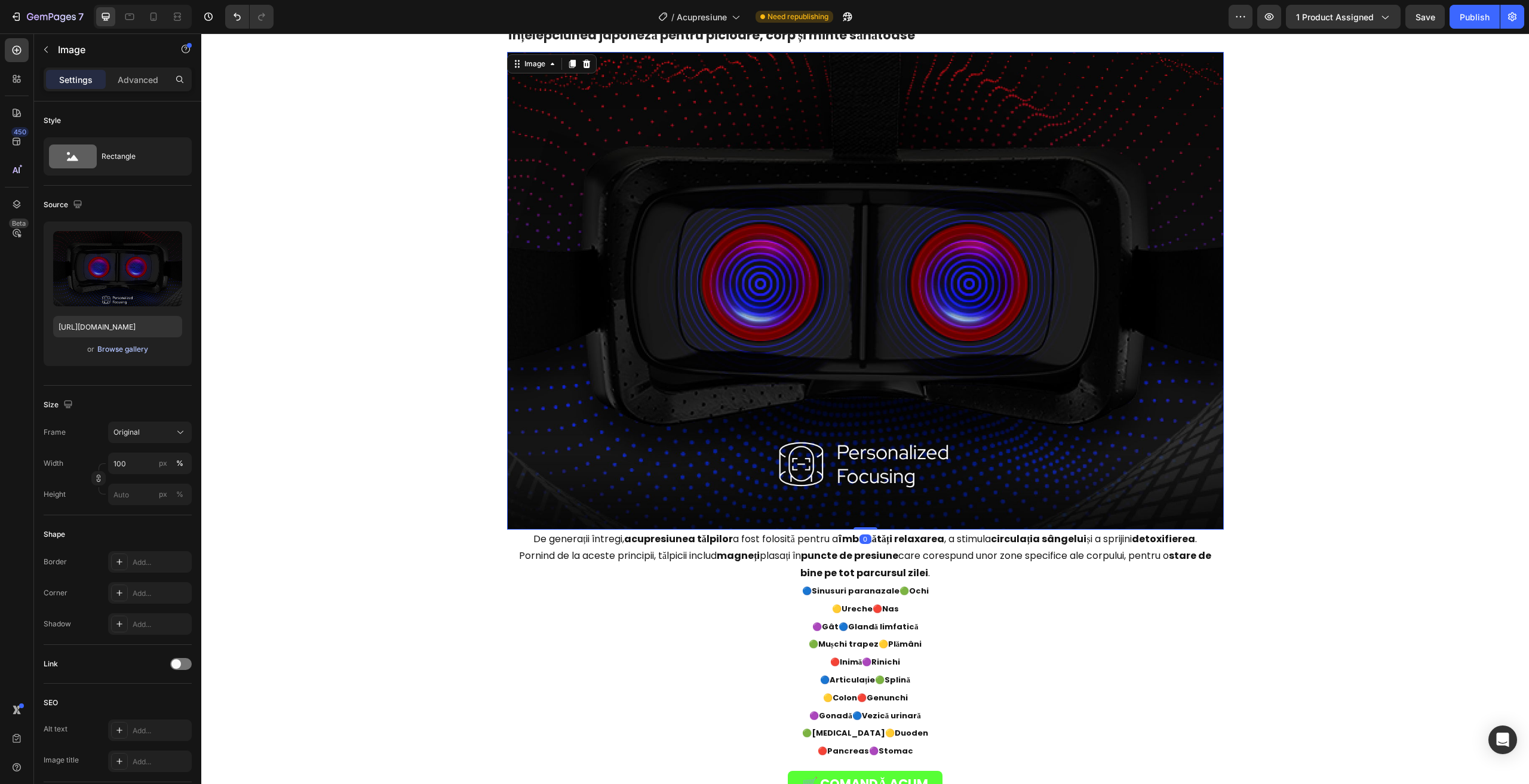
click at [136, 345] on div "Browse gallery" at bounding box center [123, 349] width 51 height 11
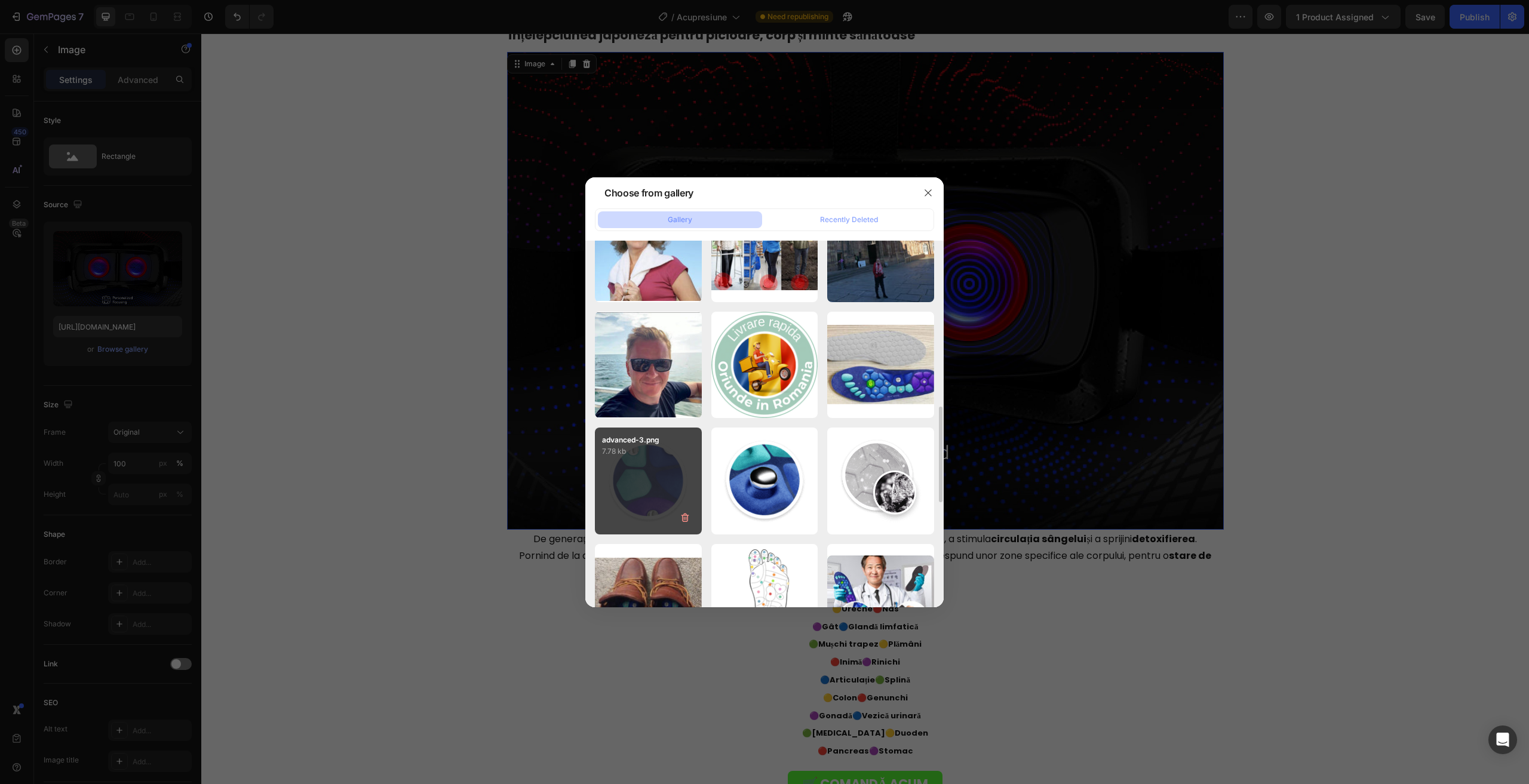
scroll to position [815, 0]
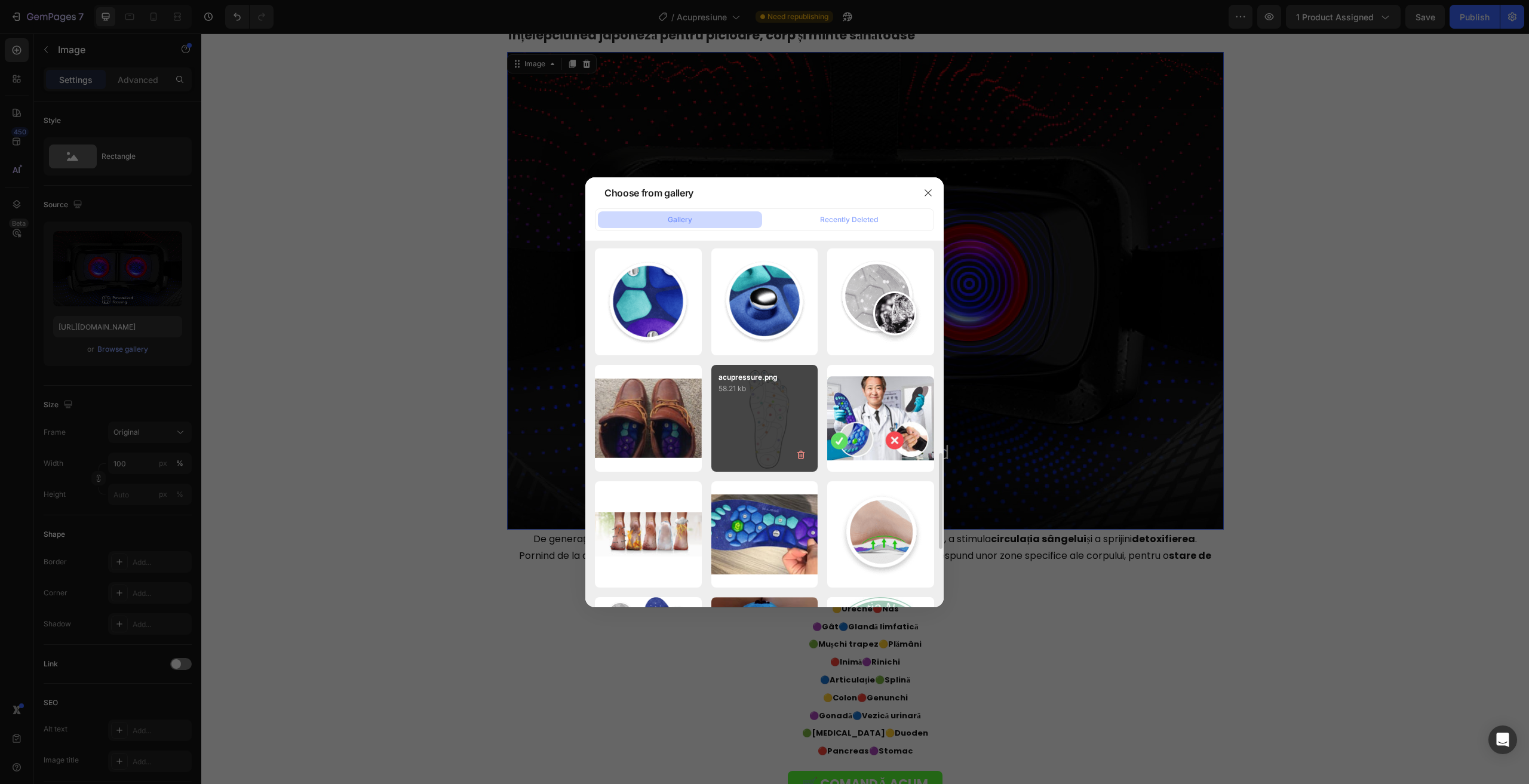
click at [727, 393] on p "58.21 kb" at bounding box center [764, 388] width 93 height 12
type input "[URL][DOMAIN_NAME]"
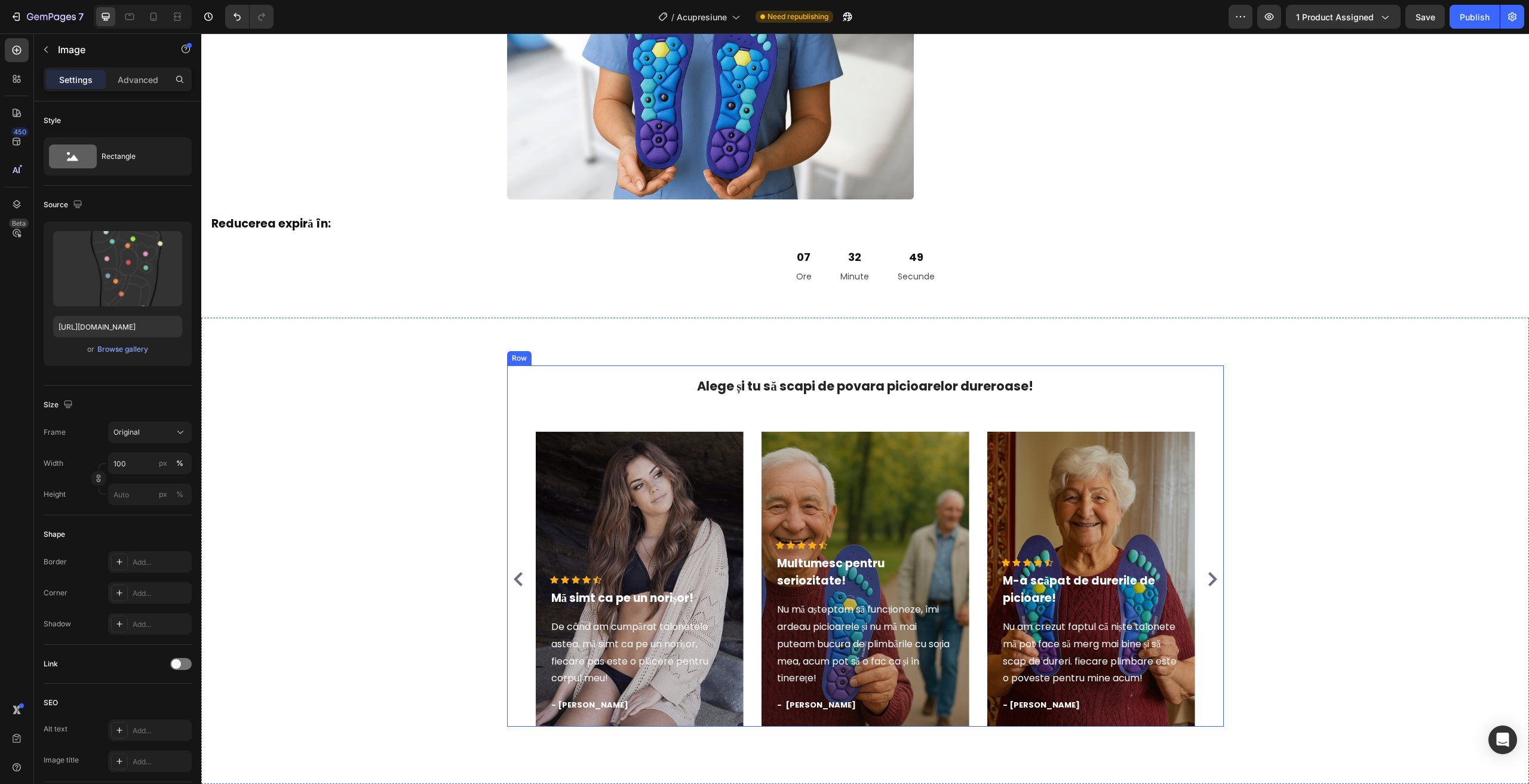
scroll to position [612, 0]
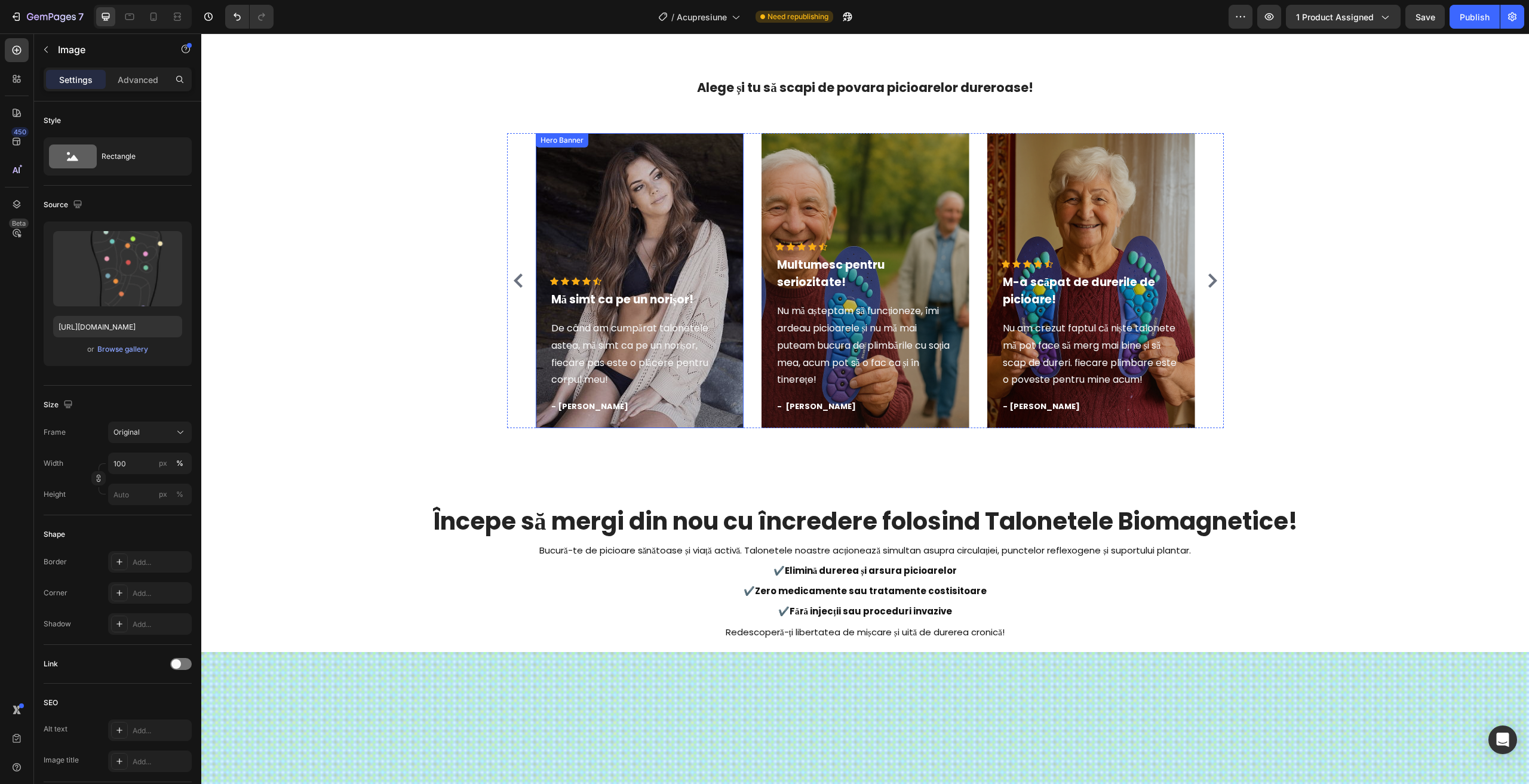
click at [634, 200] on div "Overlay" at bounding box center [640, 281] width 208 height 295
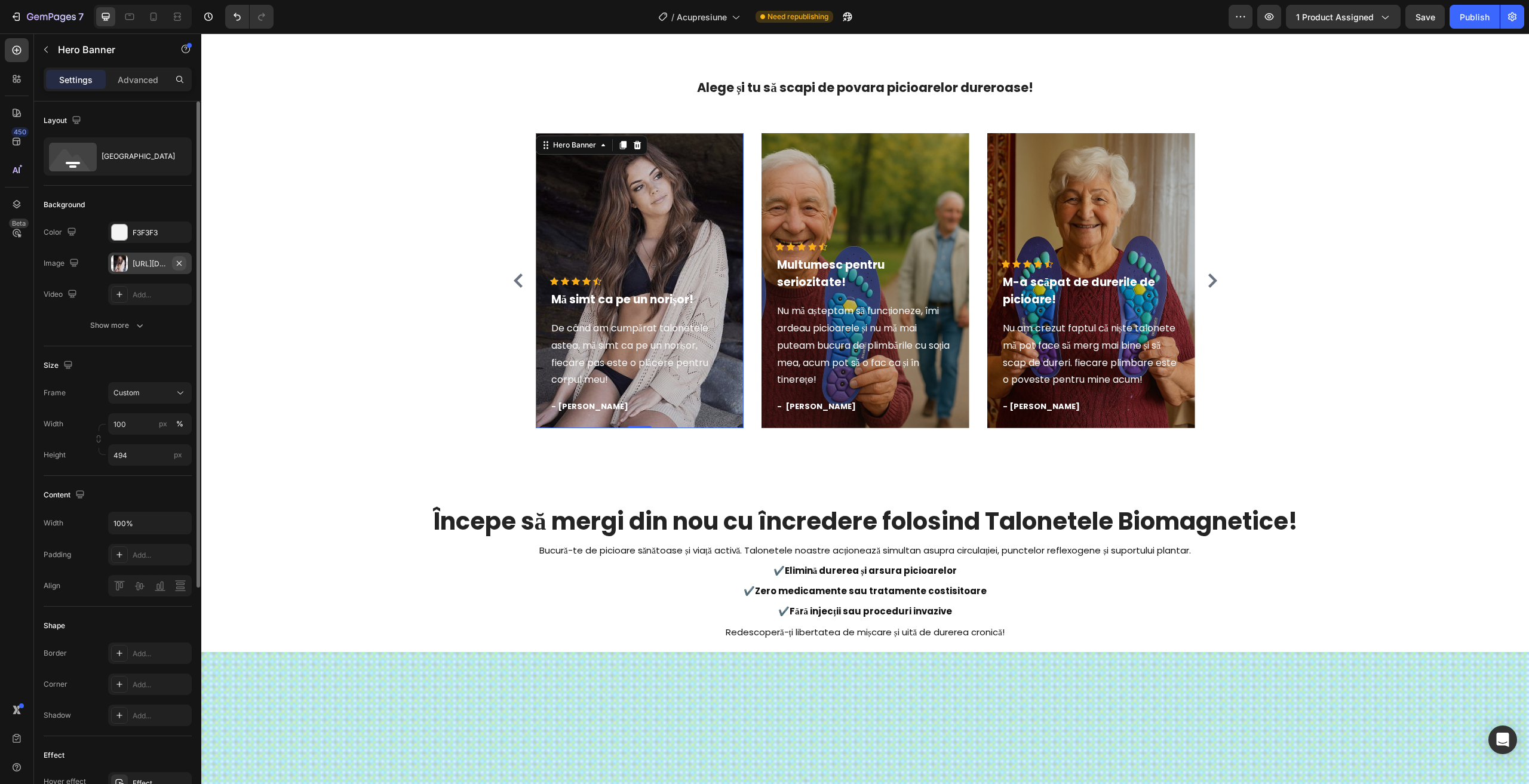
click at [176, 261] on icon "button" at bounding box center [179, 263] width 10 height 10
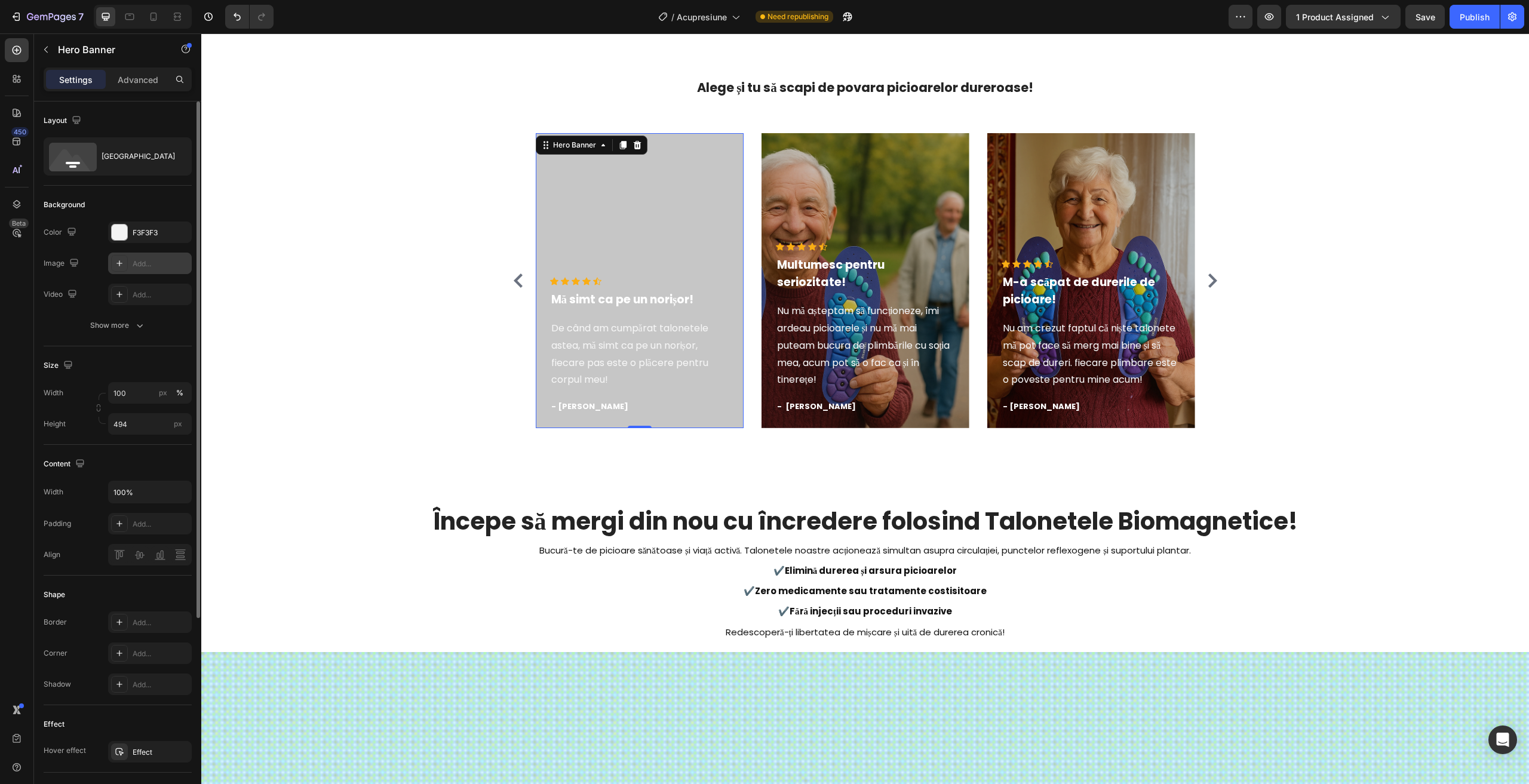
click at [155, 263] on div "Add..." at bounding box center [161, 264] width 56 height 11
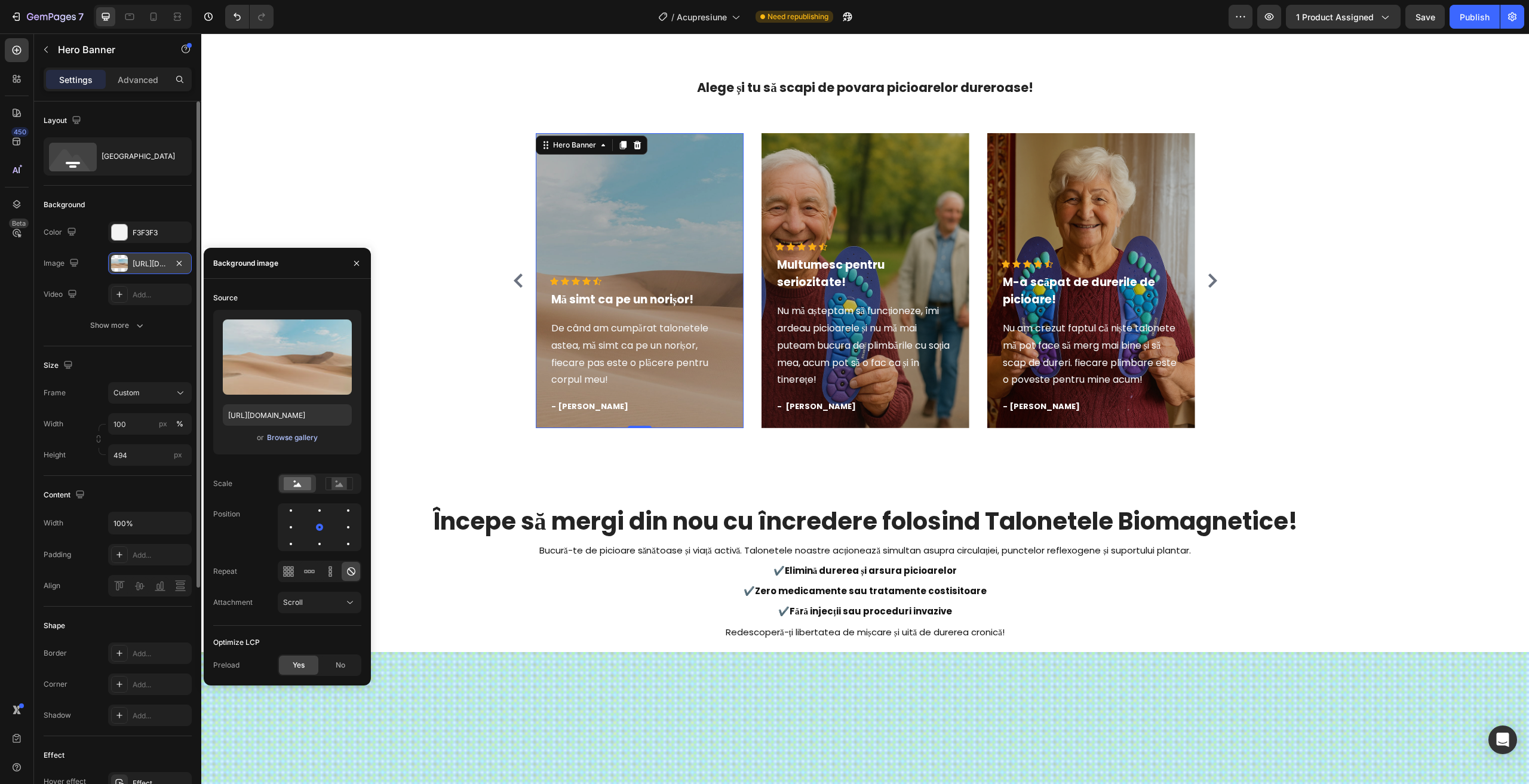
click at [274, 435] on div "Browse gallery" at bounding box center [292, 438] width 51 height 11
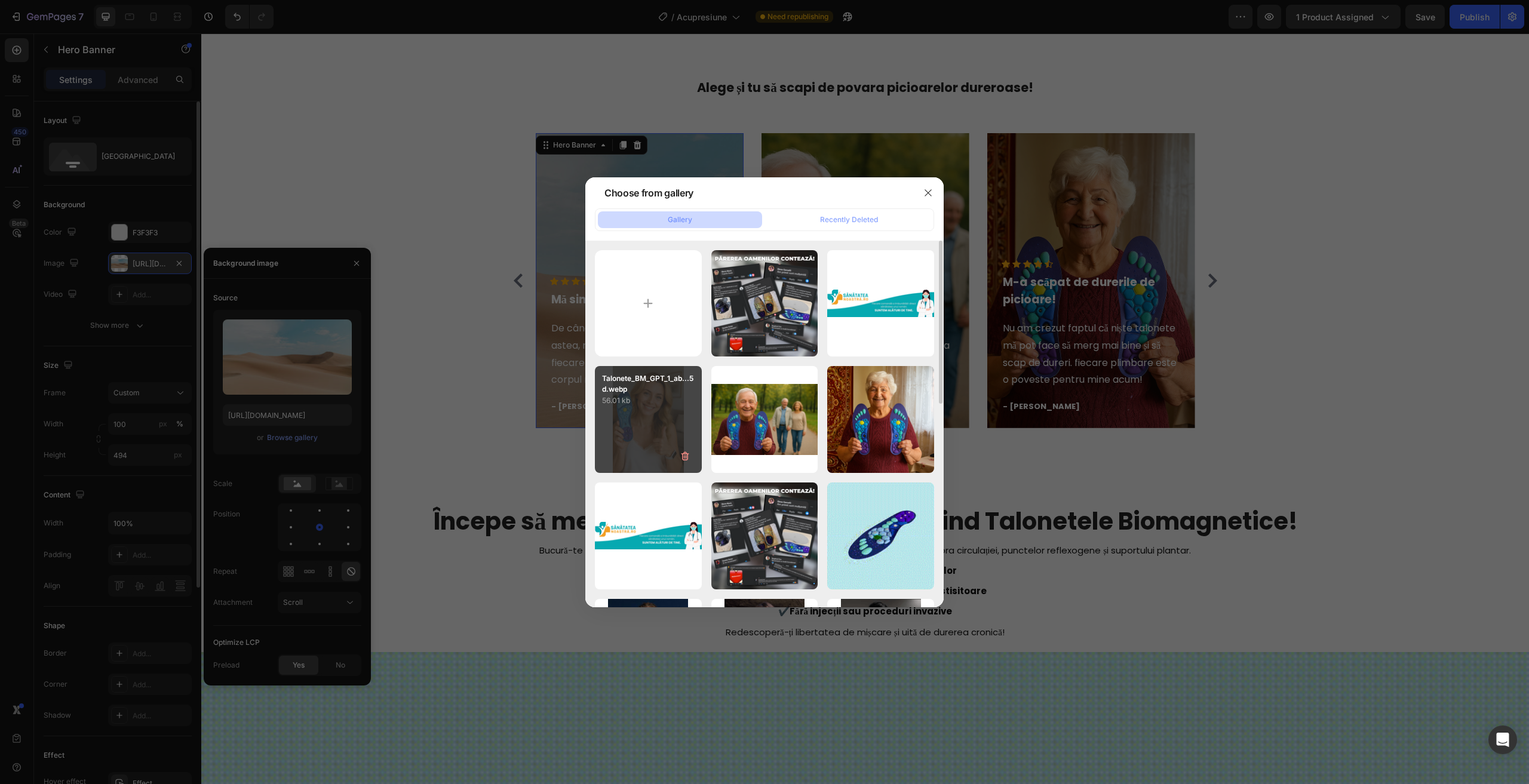
click at [616, 429] on div "Talonete_BM_GPT_1_ab...5d.webp 56.01 kb" at bounding box center [648, 420] width 107 height 106
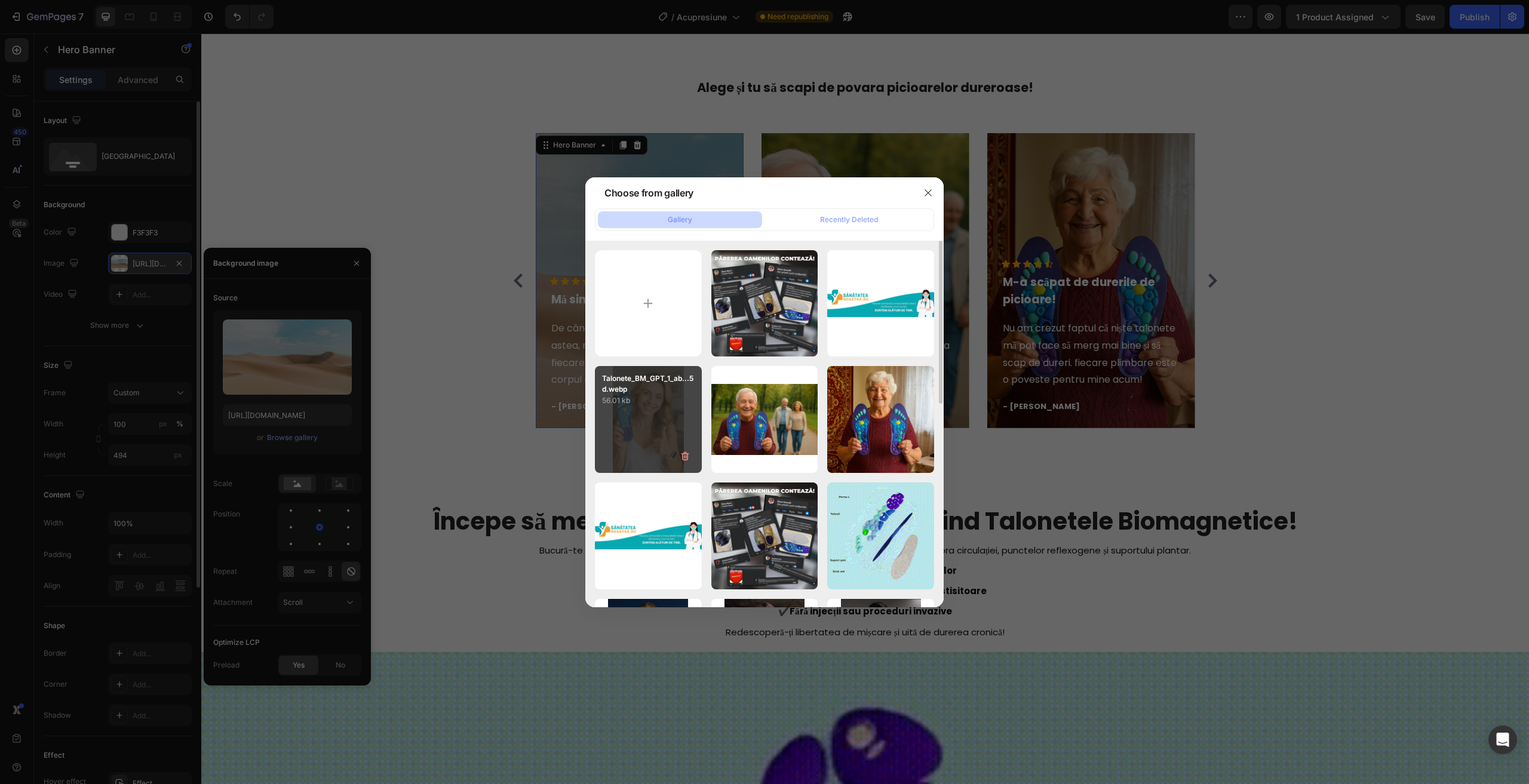
type input "[URL][DOMAIN_NAME]"
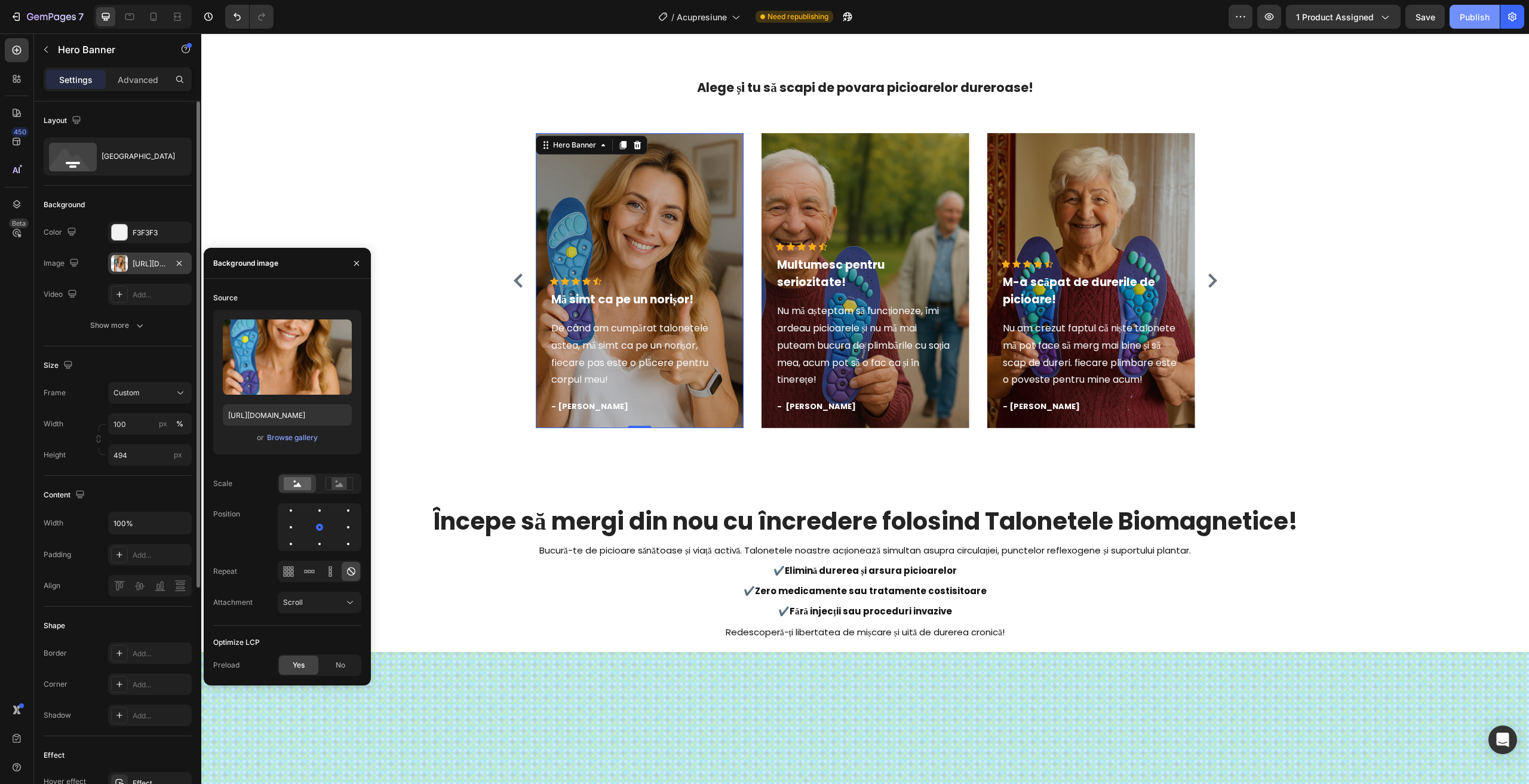
click at [1462, 26] on button "Publish" at bounding box center [1475, 16] width 51 height 23
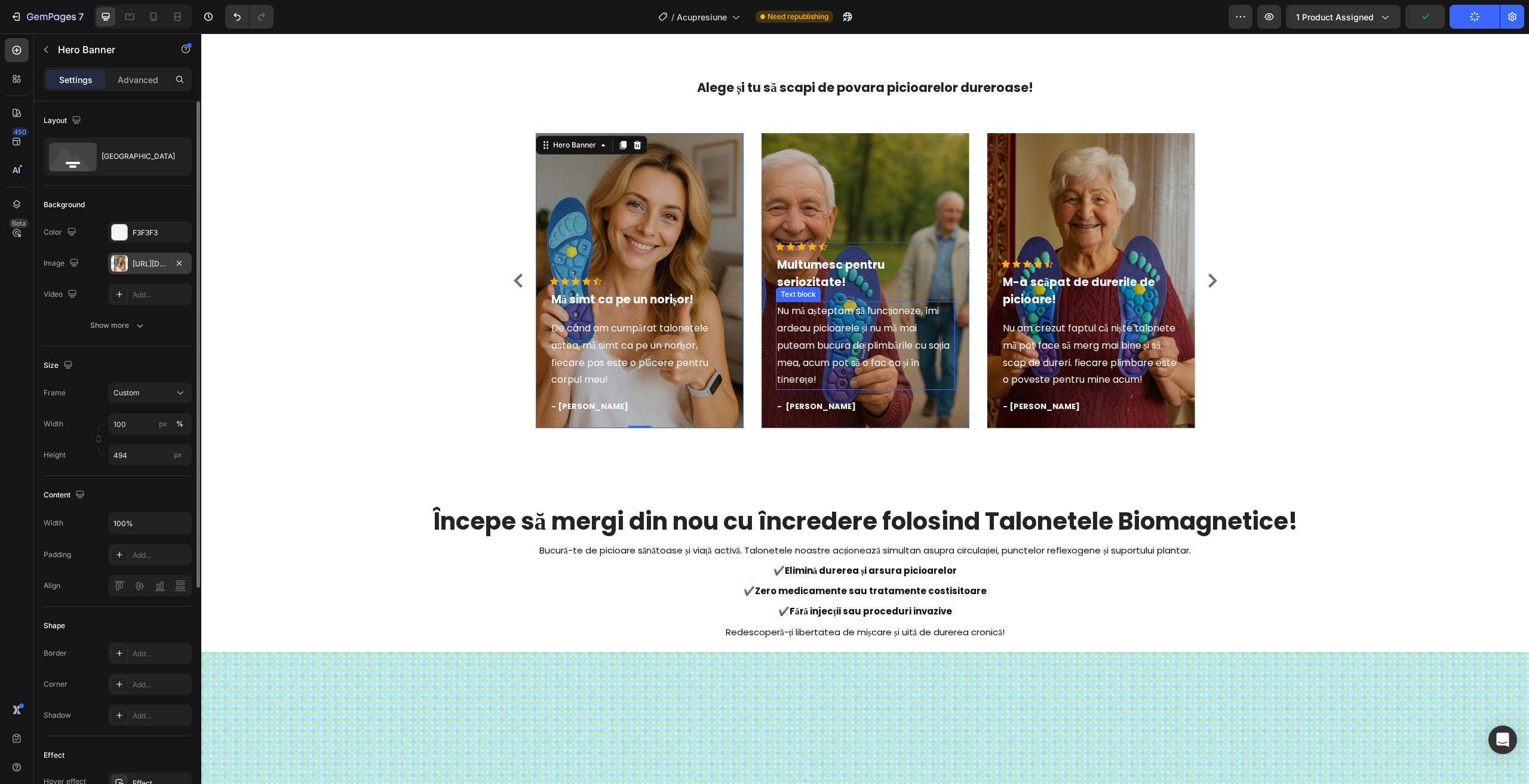
scroll to position [1089, 0]
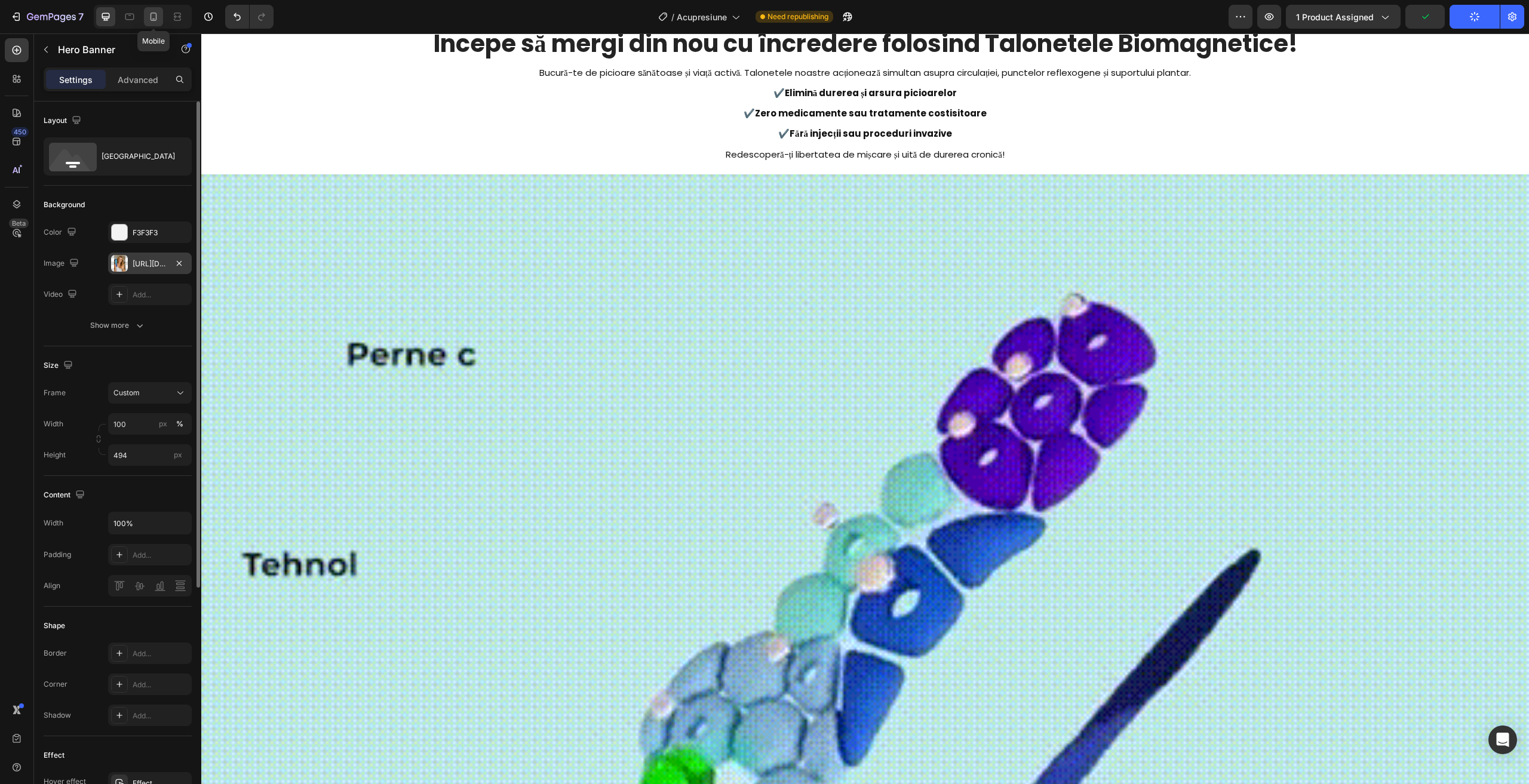
click at [158, 20] on icon at bounding box center [153, 16] width 12 height 12
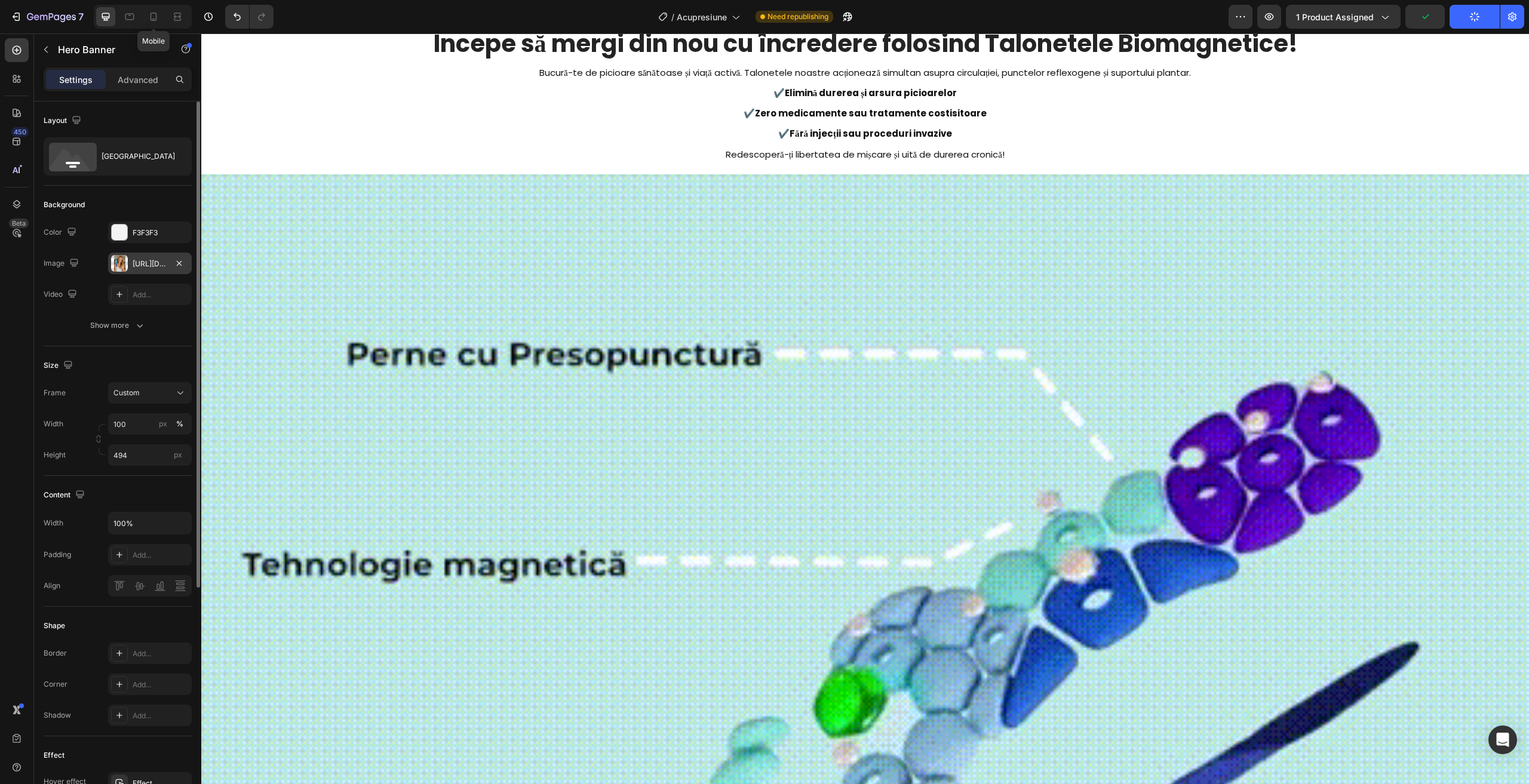
type input "460"
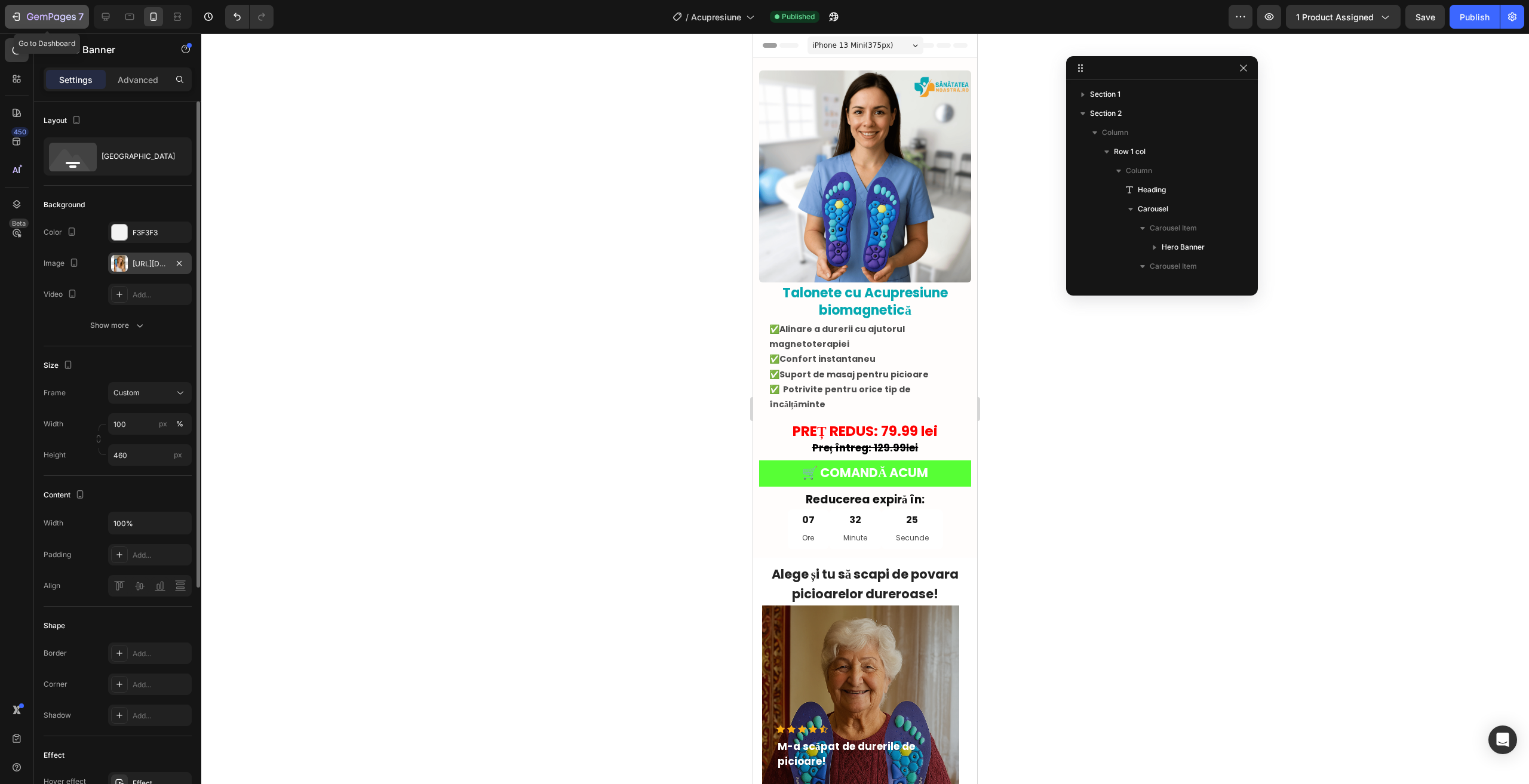
click at [34, 20] on icon "button" at bounding box center [51, 17] width 49 height 10
